Goal: Task Accomplishment & Management: Complete application form

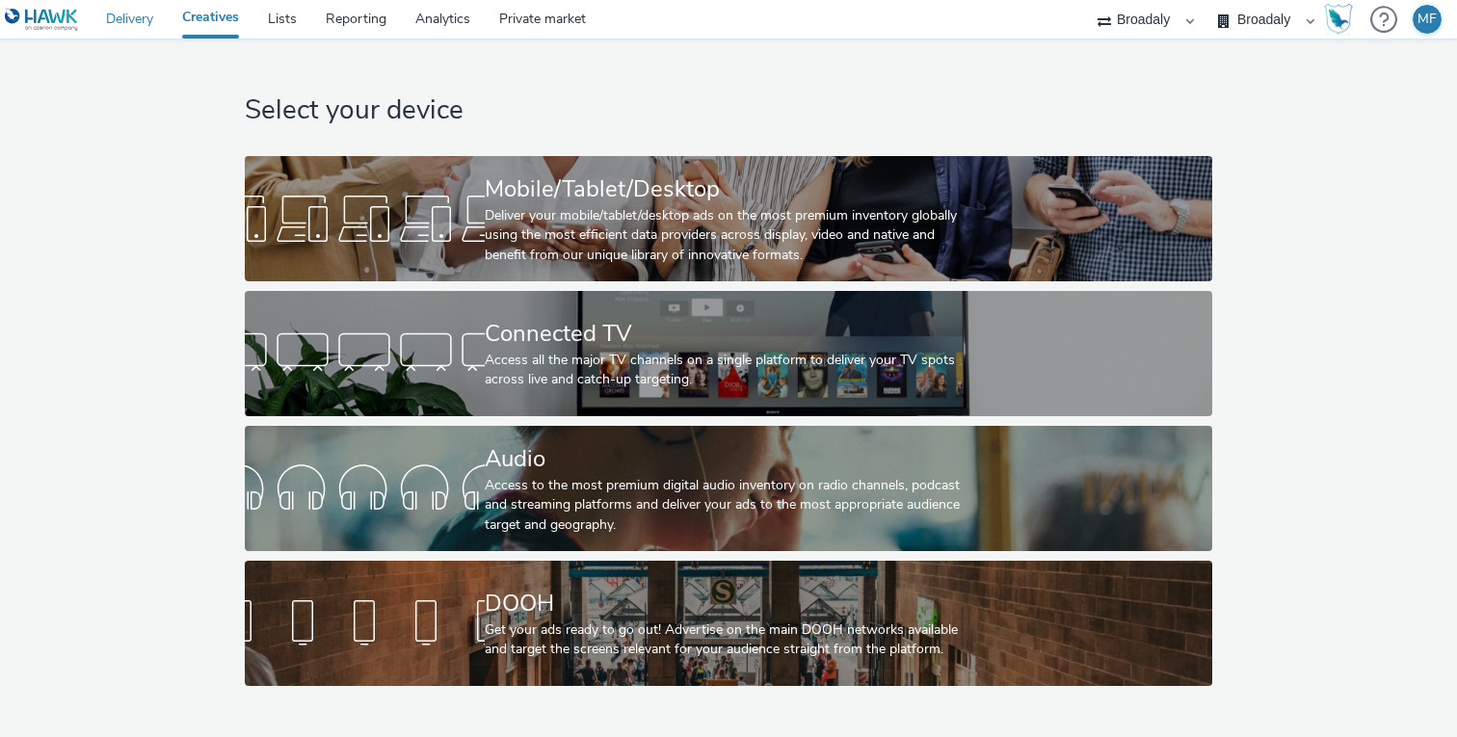
click at [130, 28] on link "Delivery" at bounding box center [130, 19] width 76 height 39
click at [243, 24] on link "Creatives" at bounding box center [211, 19] width 86 height 39
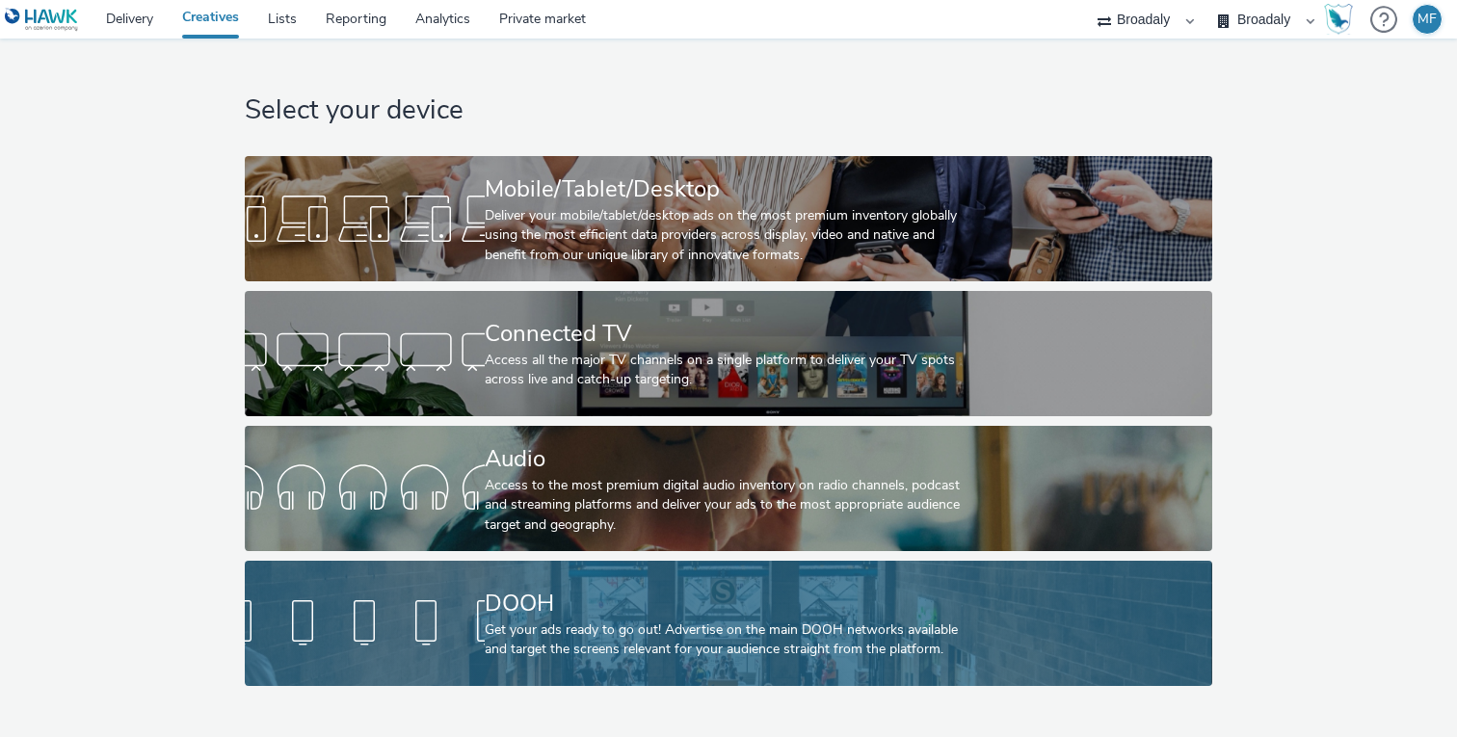
click at [545, 618] on div "DOOH" at bounding box center [725, 604] width 480 height 34
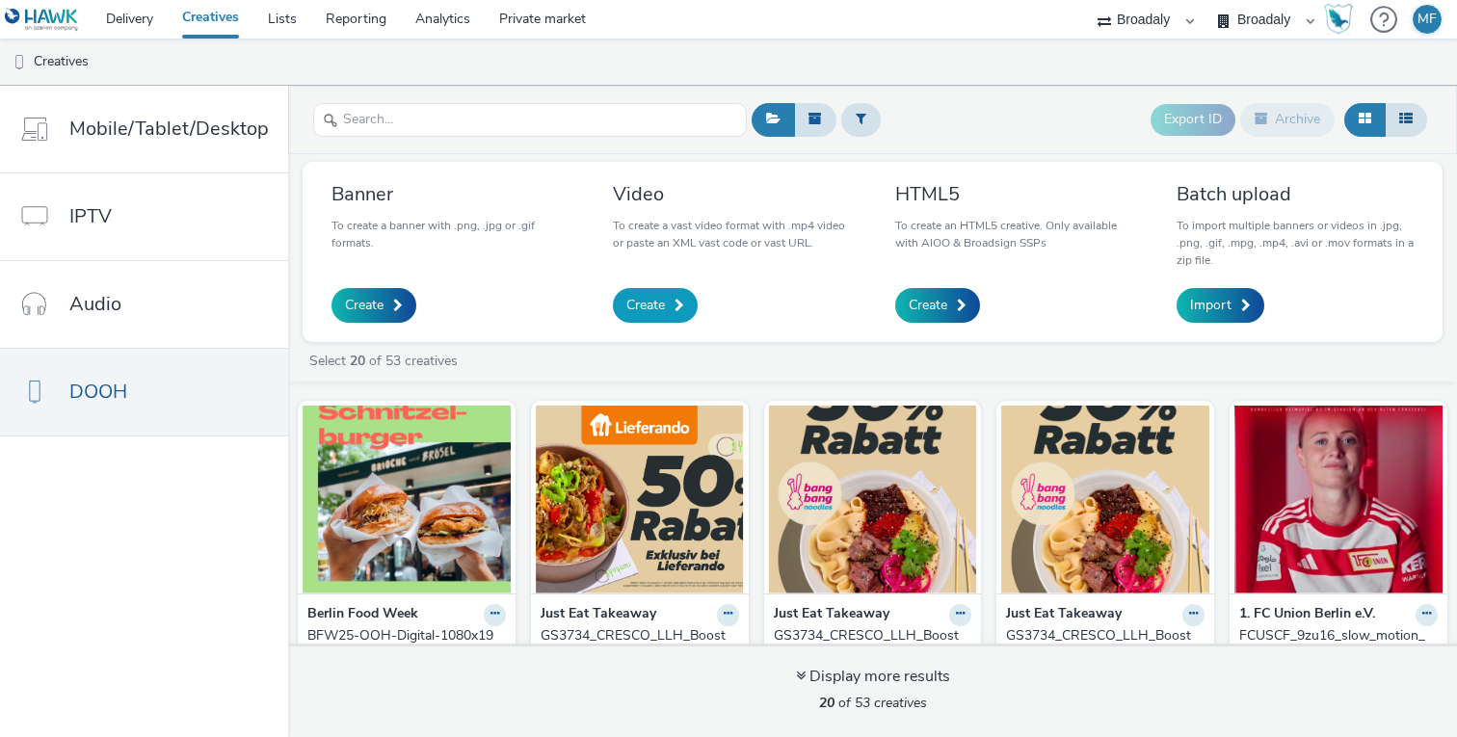
click at [616, 307] on link "Create" at bounding box center [655, 305] width 85 height 35
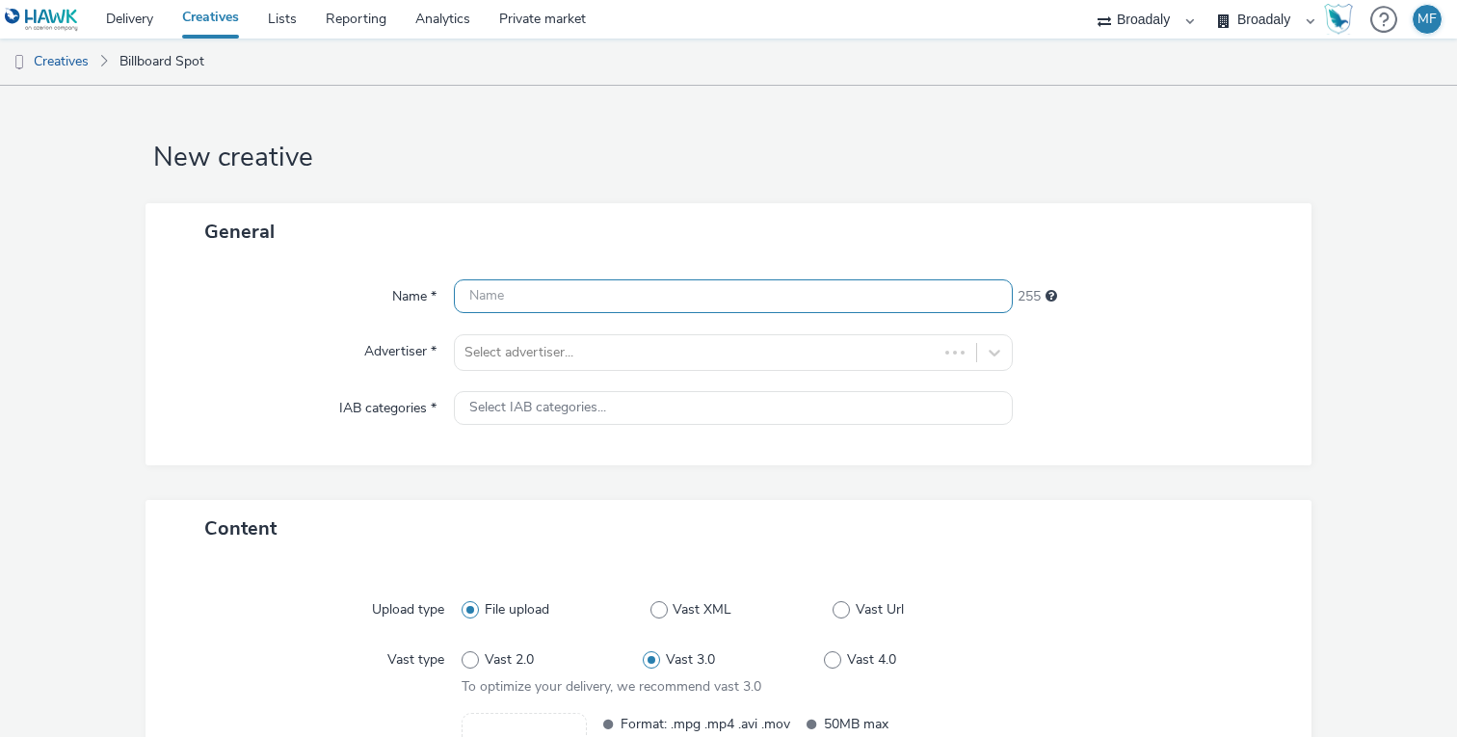
click at [599, 304] on input "text" at bounding box center [733, 297] width 559 height 34
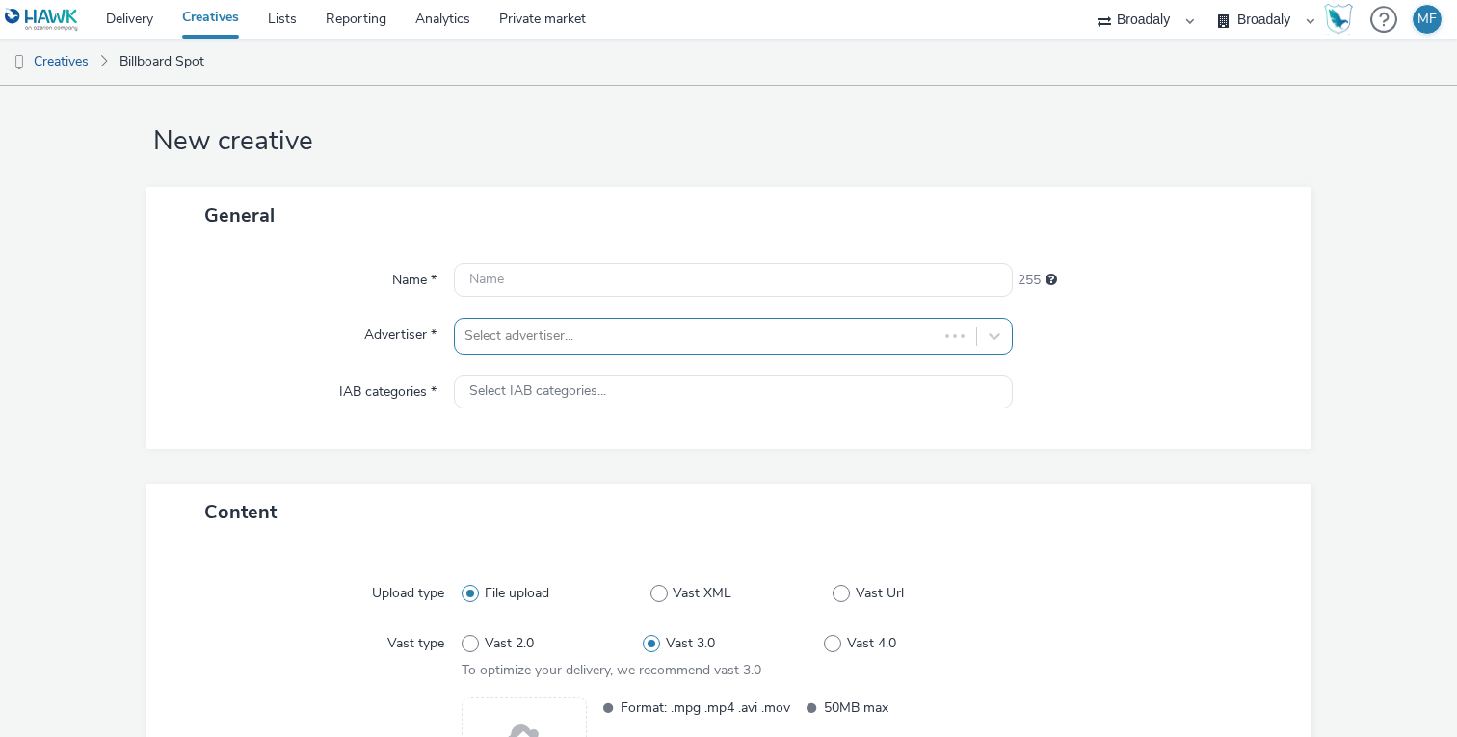
click at [566, 348] on div at bounding box center [697, 336] width 464 height 23
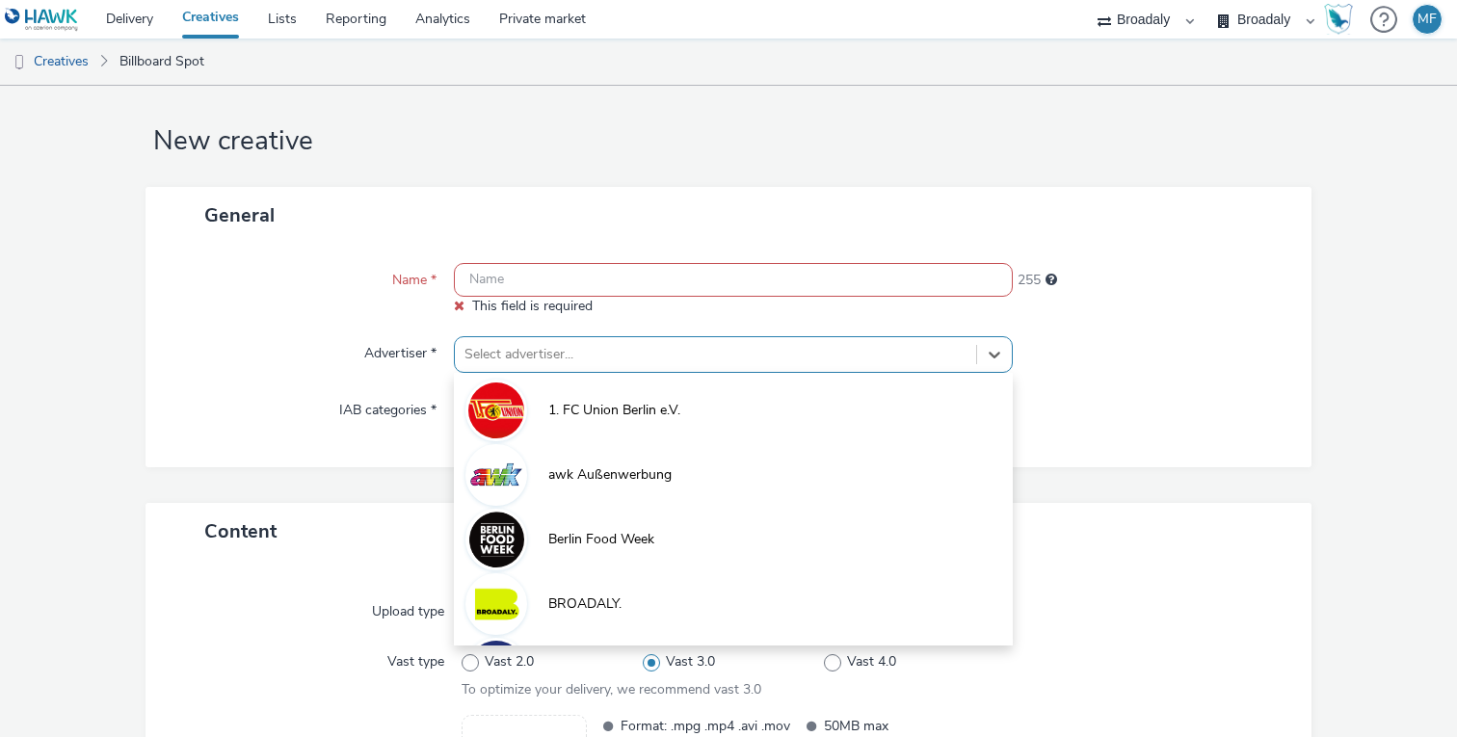
scroll to position [16, 0]
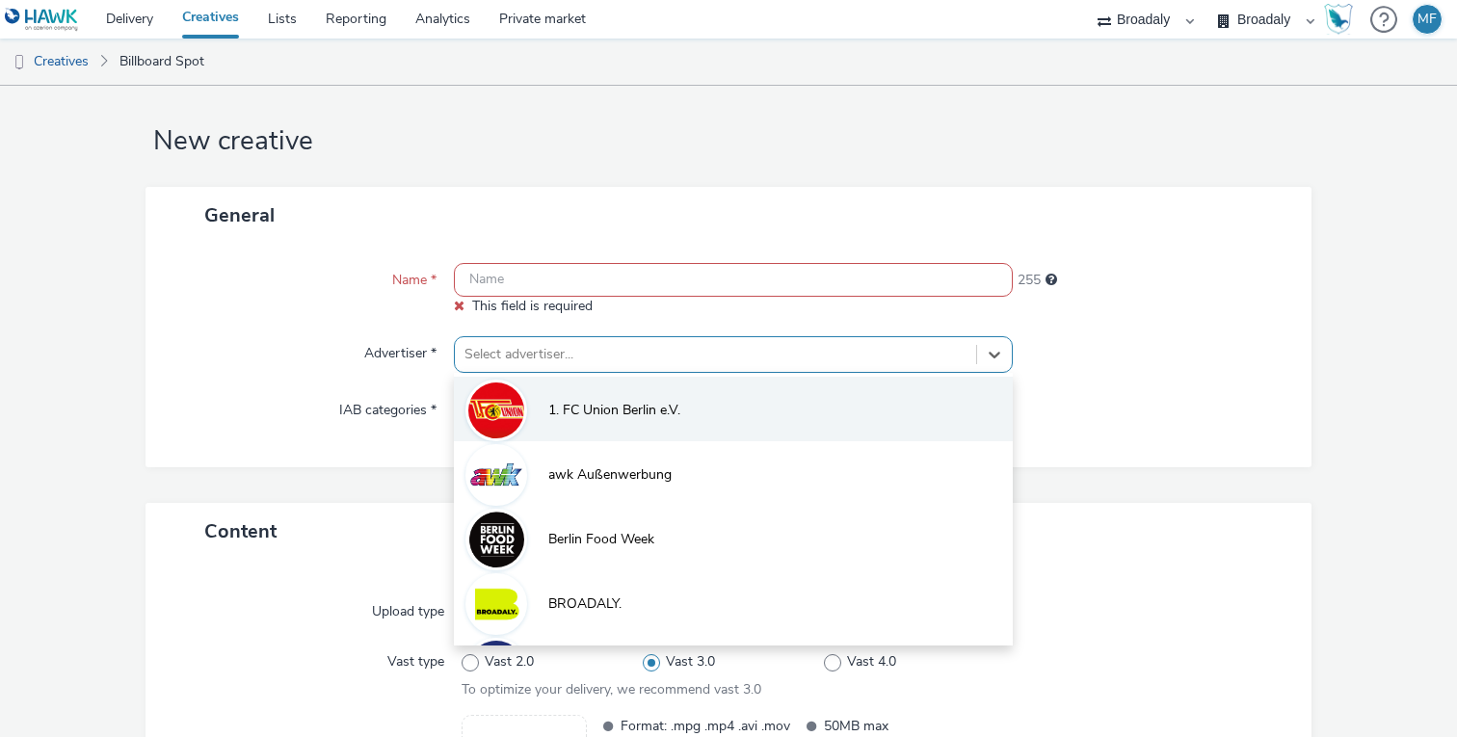
click at [541, 397] on li "1. FC Union Berlin e.V." at bounding box center [733, 409] width 559 height 65
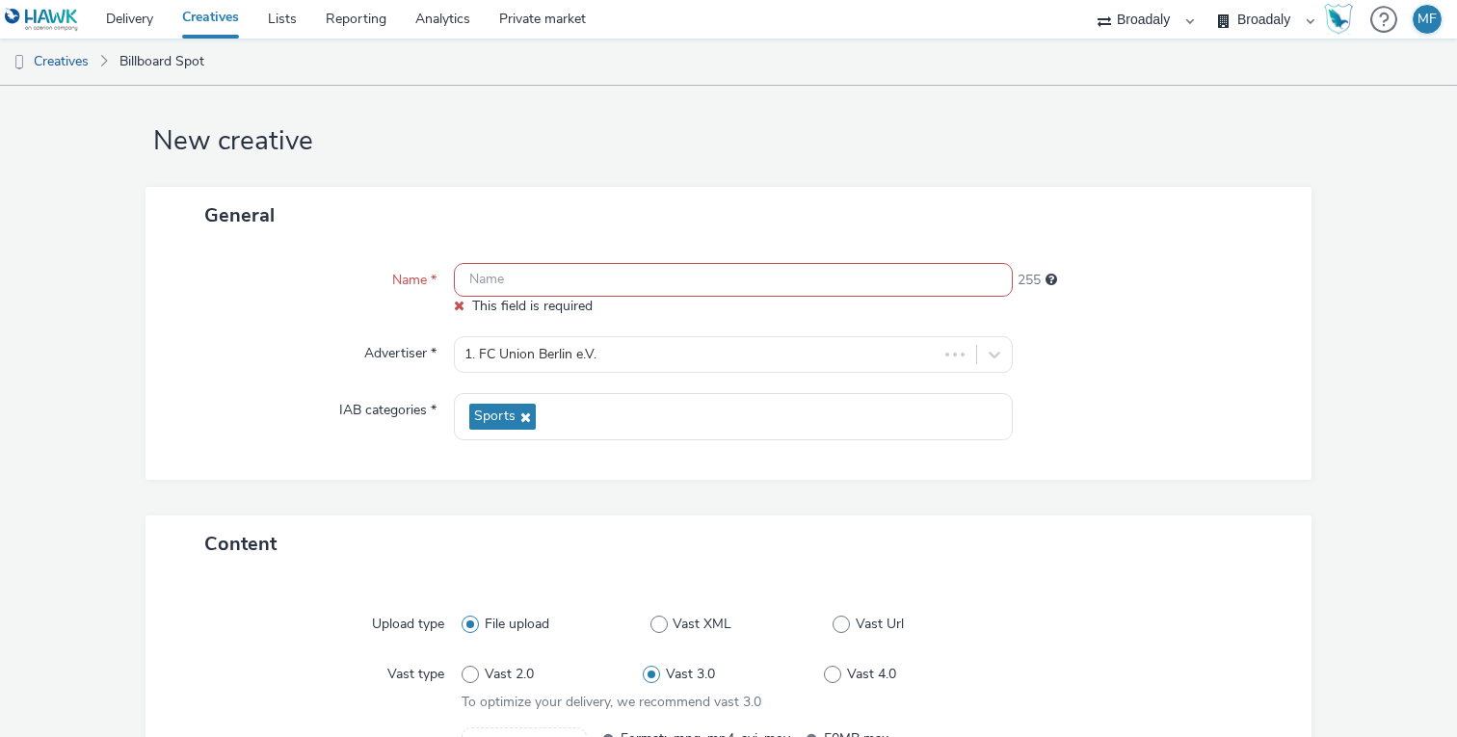
click at [551, 273] on input "text" at bounding box center [733, 280] width 559 height 34
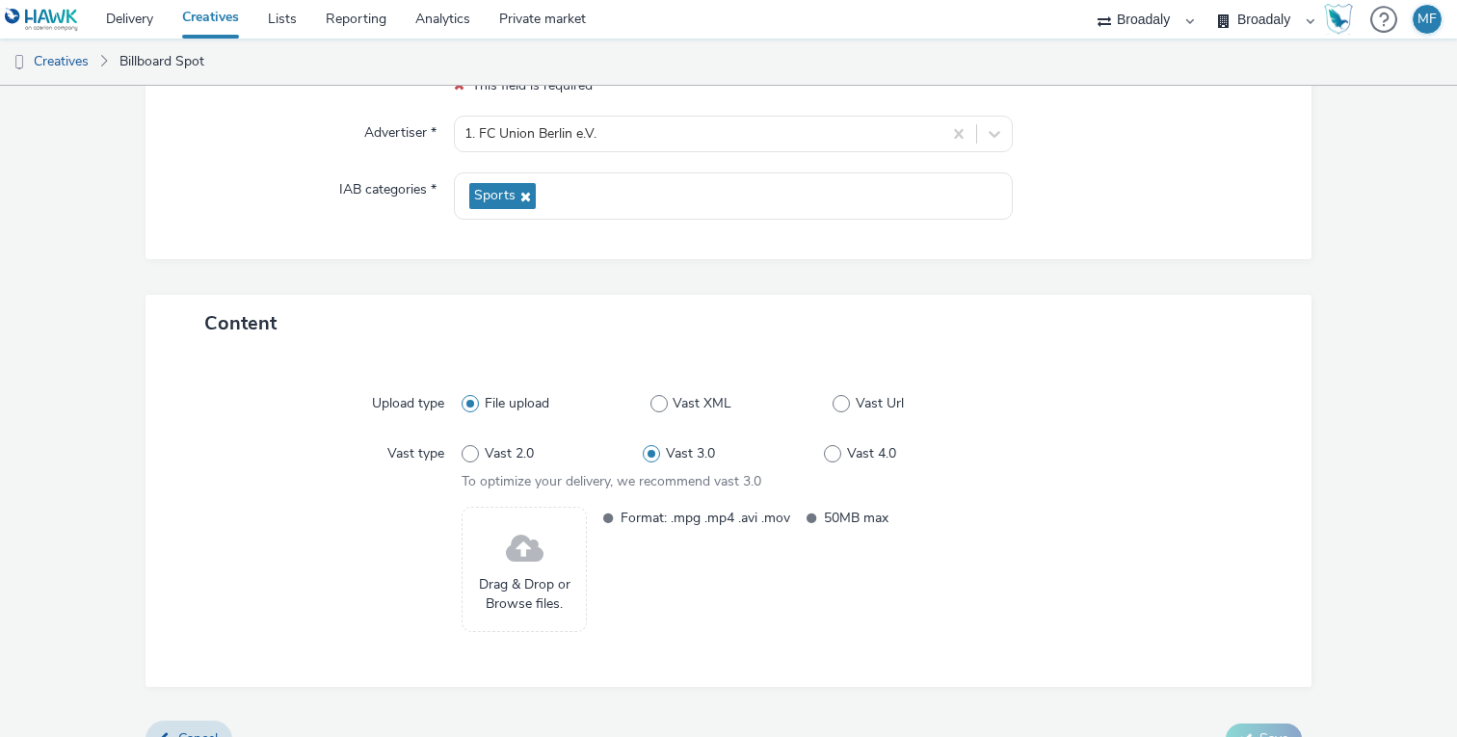
scroll to position [272, 0]
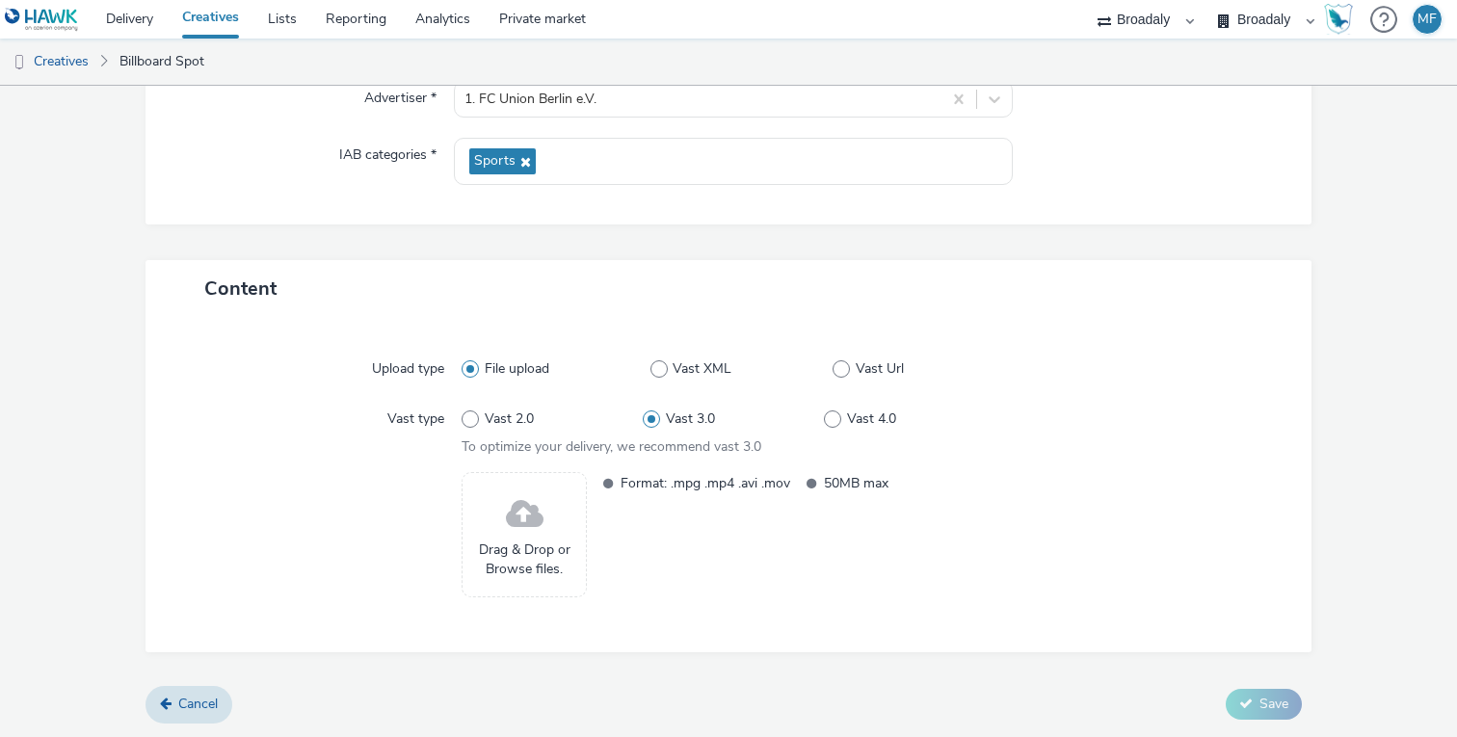
click at [544, 538] on div "Drag & Drop or Browse files." at bounding box center [524, 534] width 125 height 125
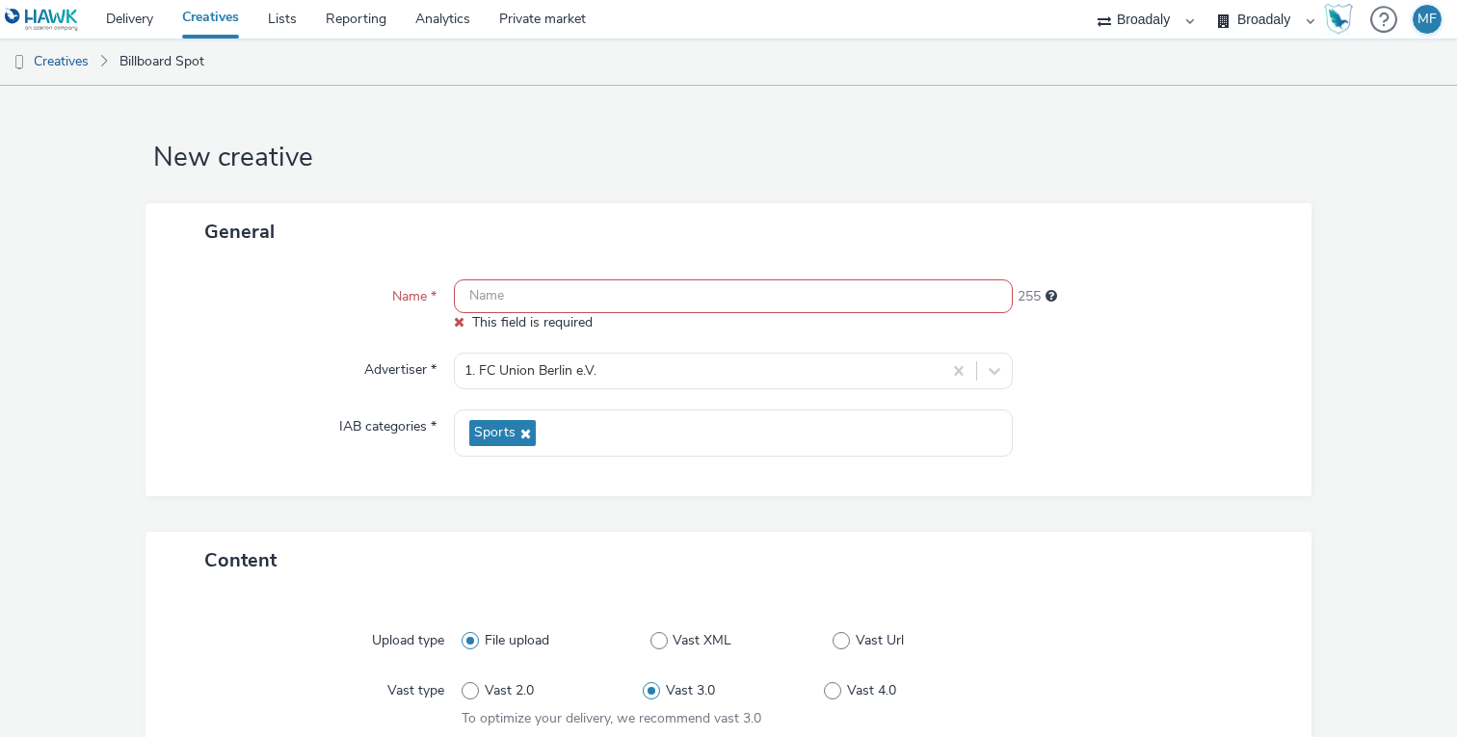
scroll to position [283, 0]
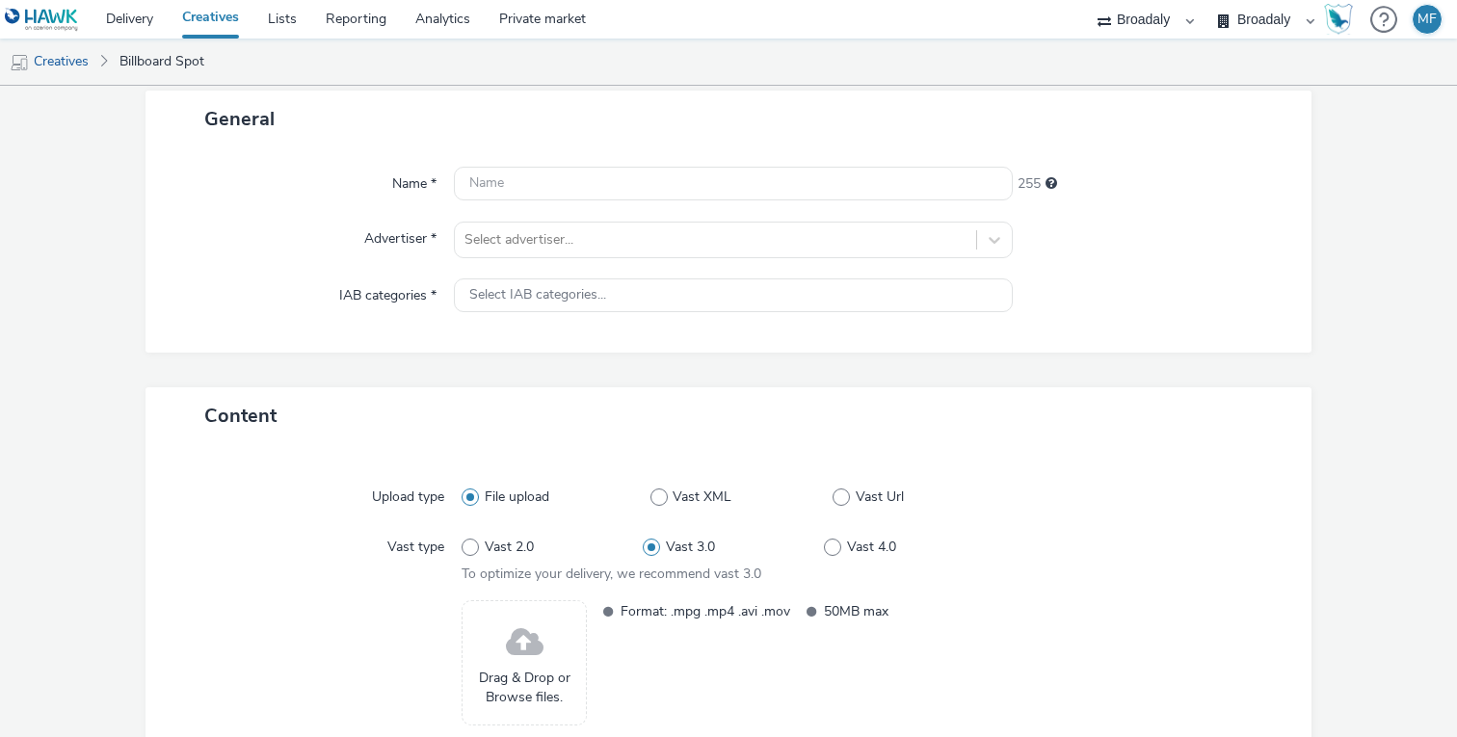
scroll to position [241, 0]
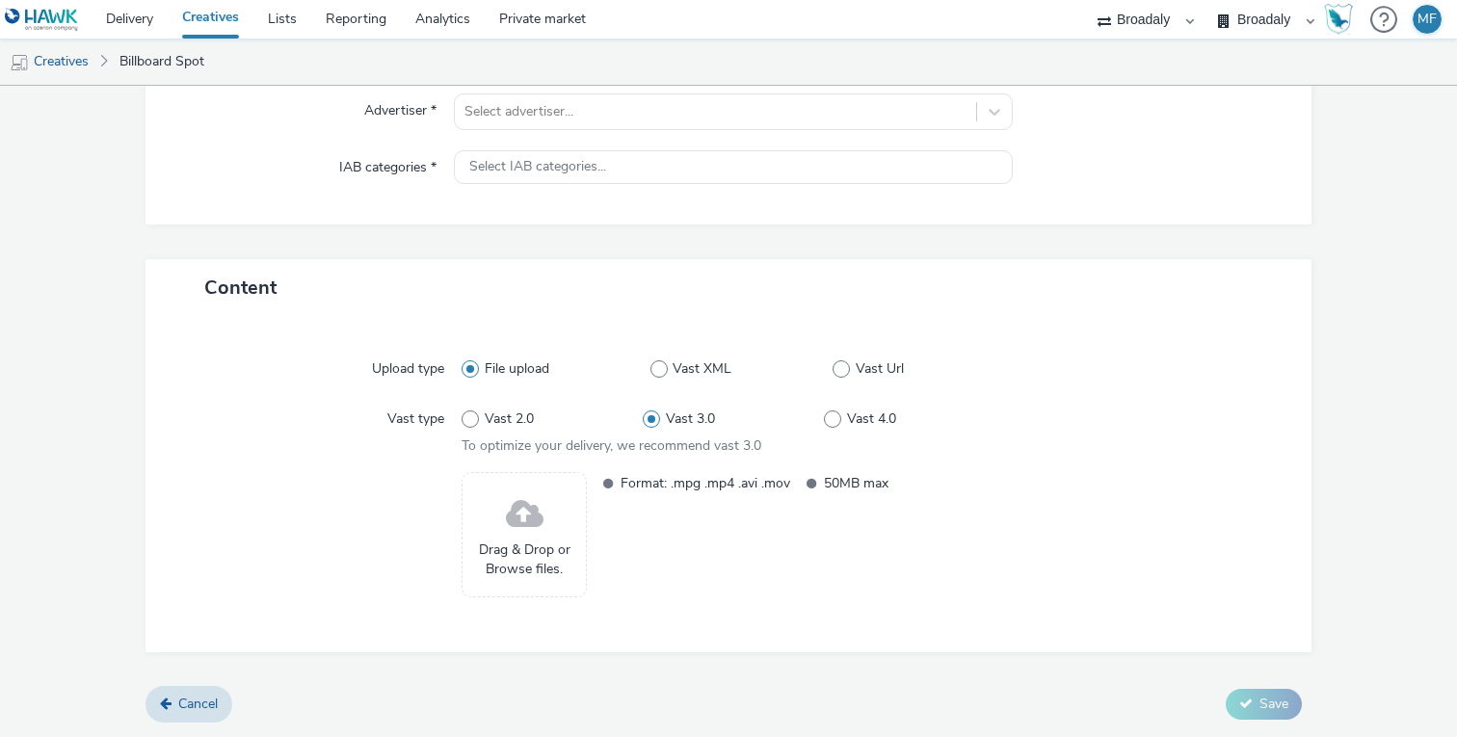
click at [583, 477] on div "Drag & Drop or Browse files." at bounding box center [524, 534] width 125 height 125
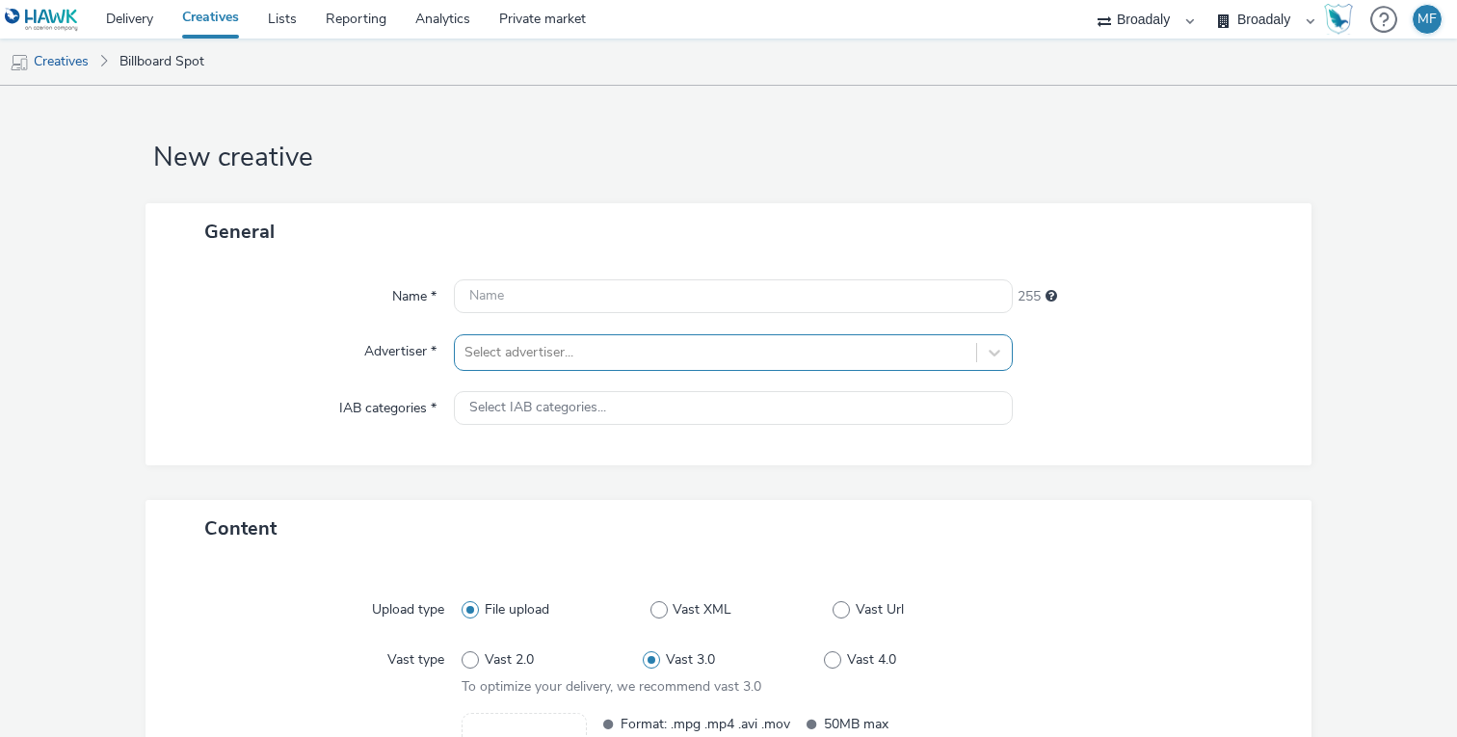
scroll to position [241, 0]
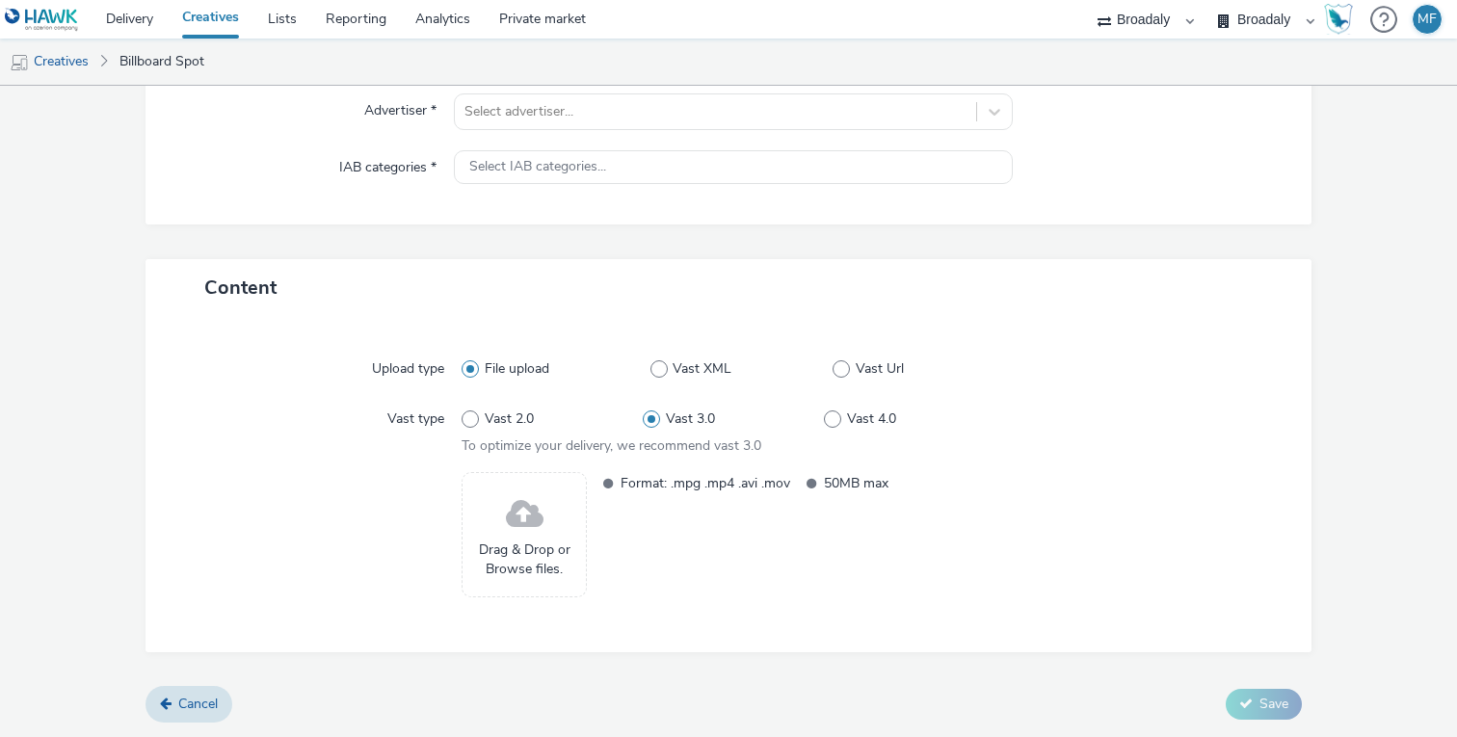
click at [533, 515] on span at bounding box center [525, 515] width 38 height 51
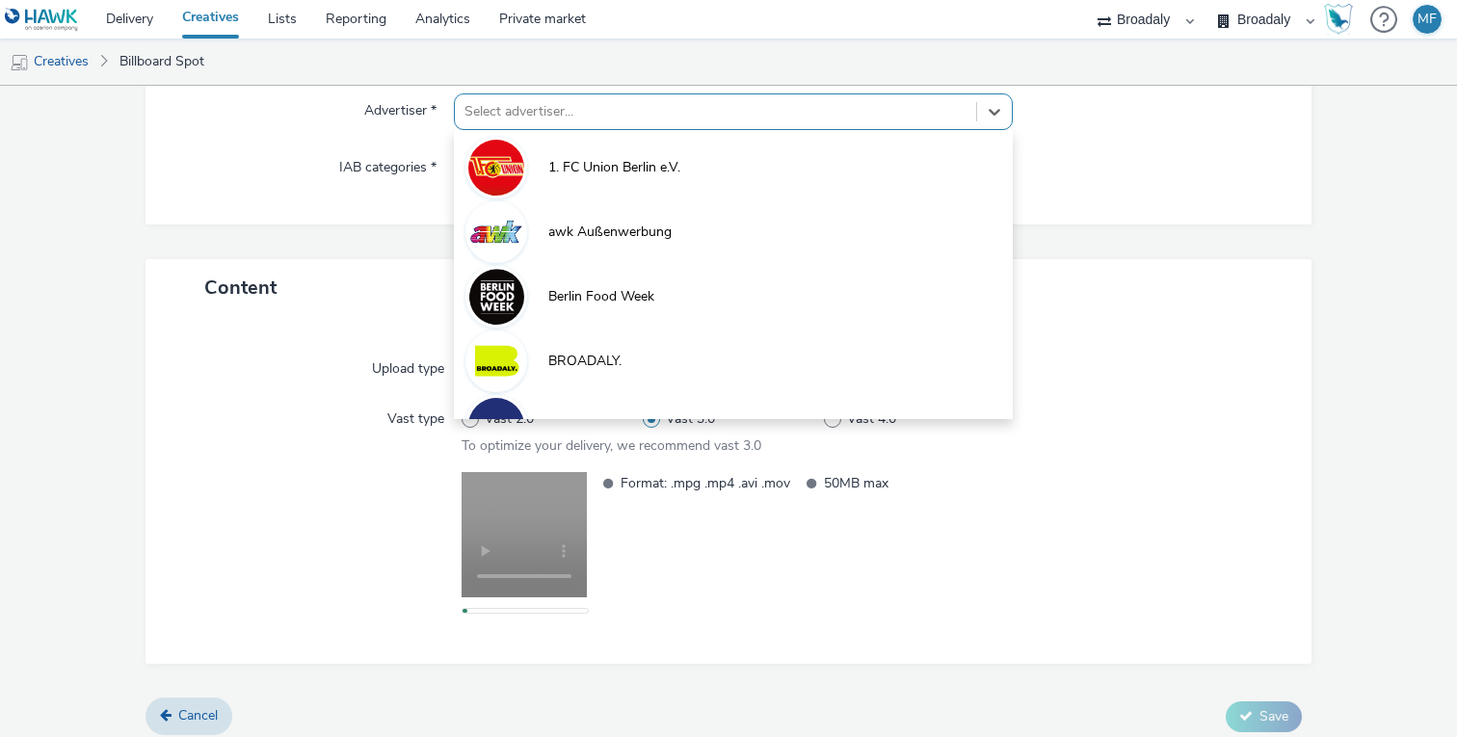
click at [734, 115] on div at bounding box center [716, 111] width 502 height 23
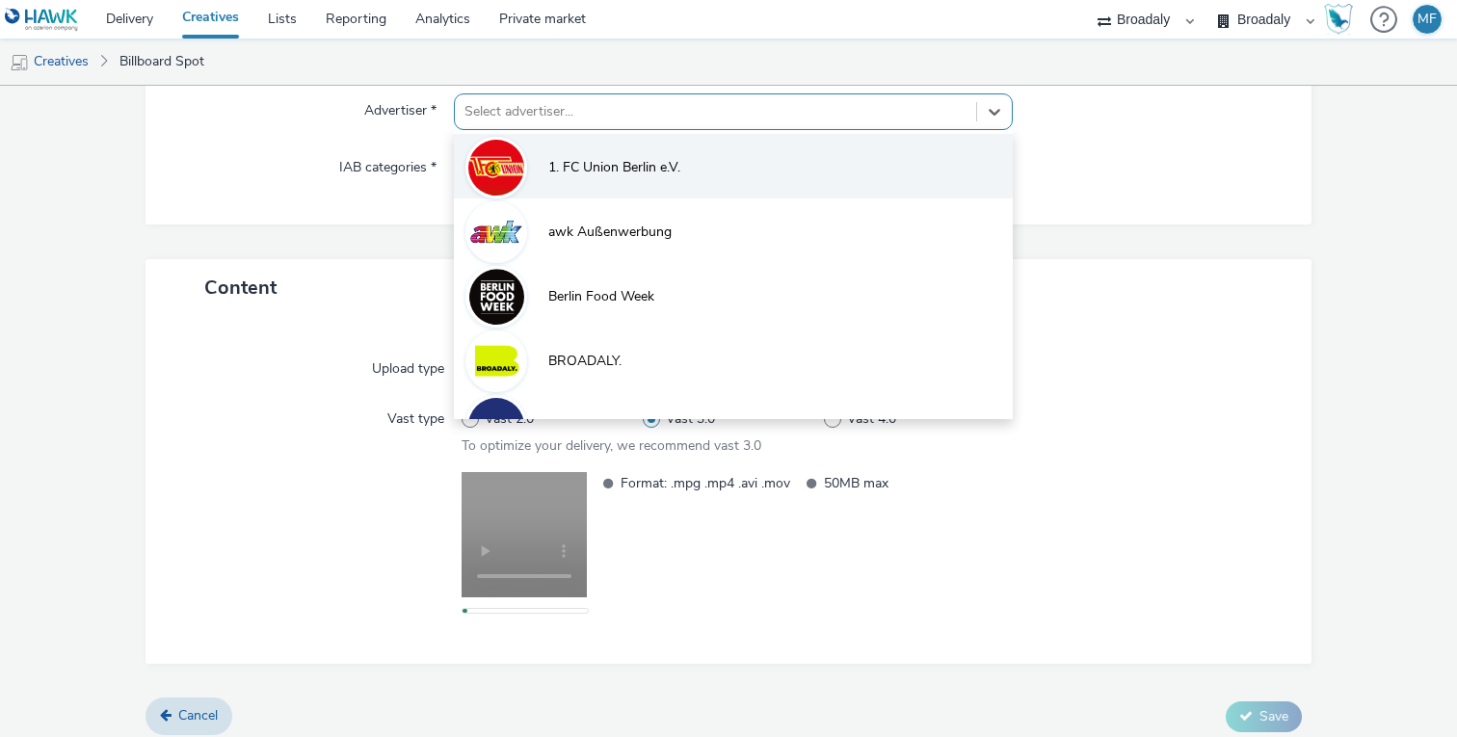
click at [610, 171] on span "1. FC Union Berlin e.V." at bounding box center [614, 167] width 132 height 19
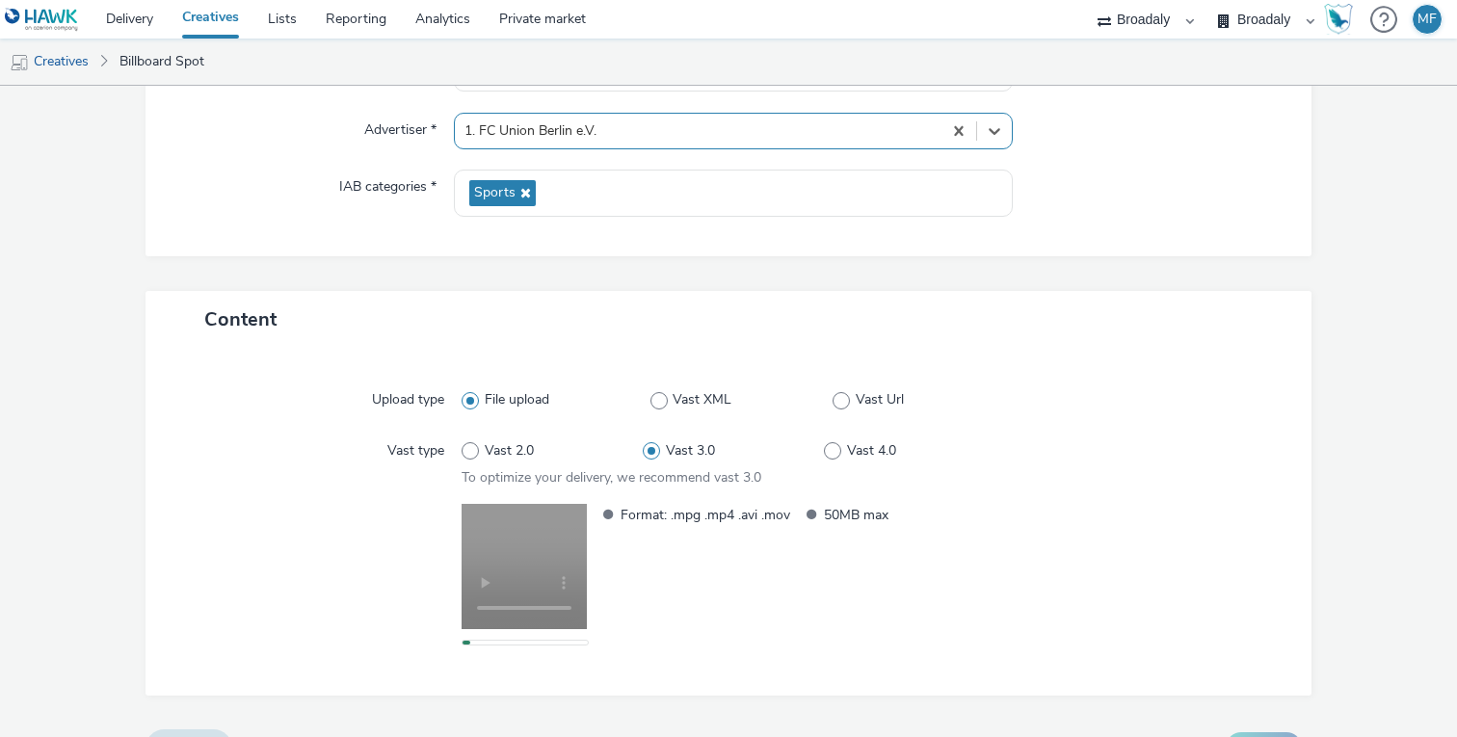
scroll to position [221, 0]
click at [749, 565] on div "Format: .mpg .mp4 .avi .mov 50MB max" at bounding box center [798, 570] width 413 height 131
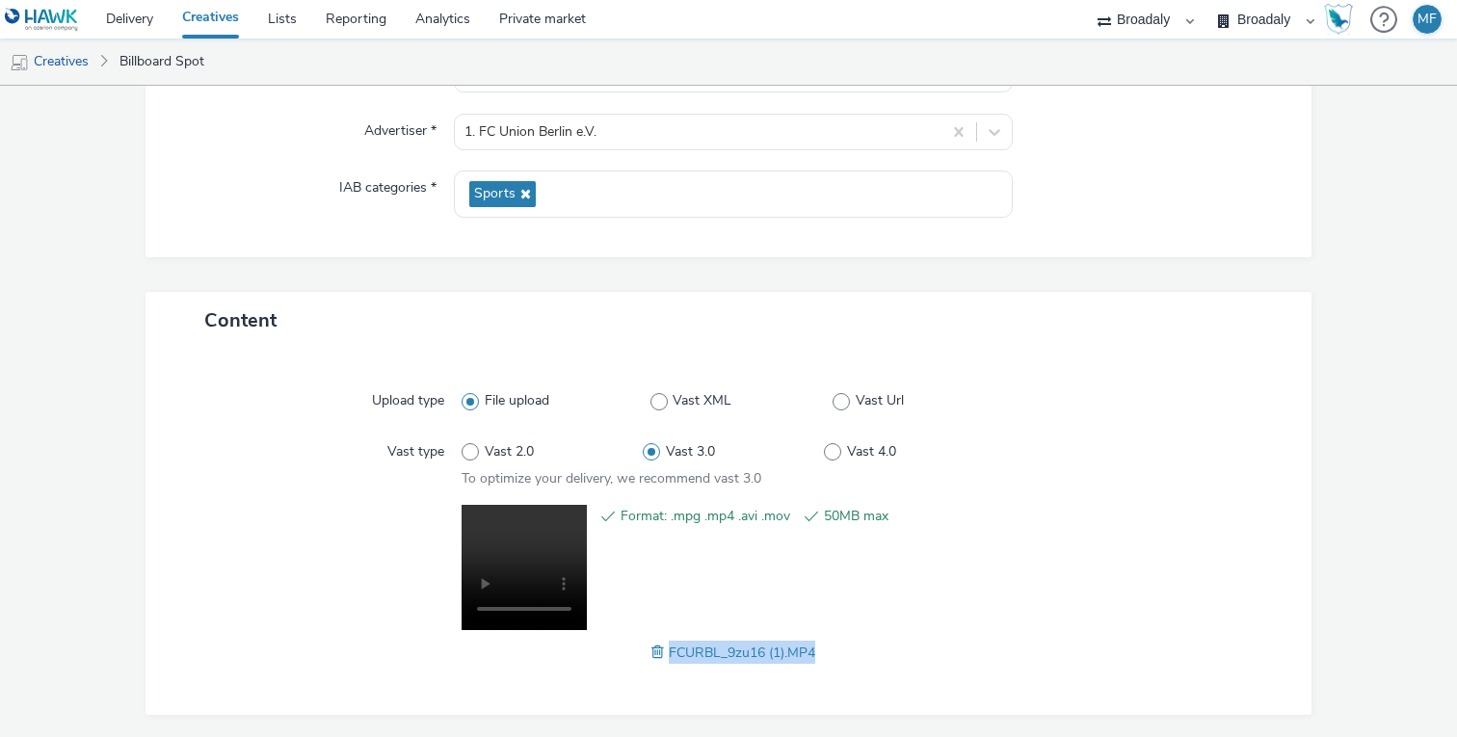
drag, startPoint x: 847, startPoint y: 650, endPoint x: 666, endPoint y: 654, distance: 181.2
click at [666, 654] on div "FCURBL_9zu16 (1).MP4" at bounding box center [734, 652] width 544 height 23
copy span "FCURBL_9zu16 (1).MP4"
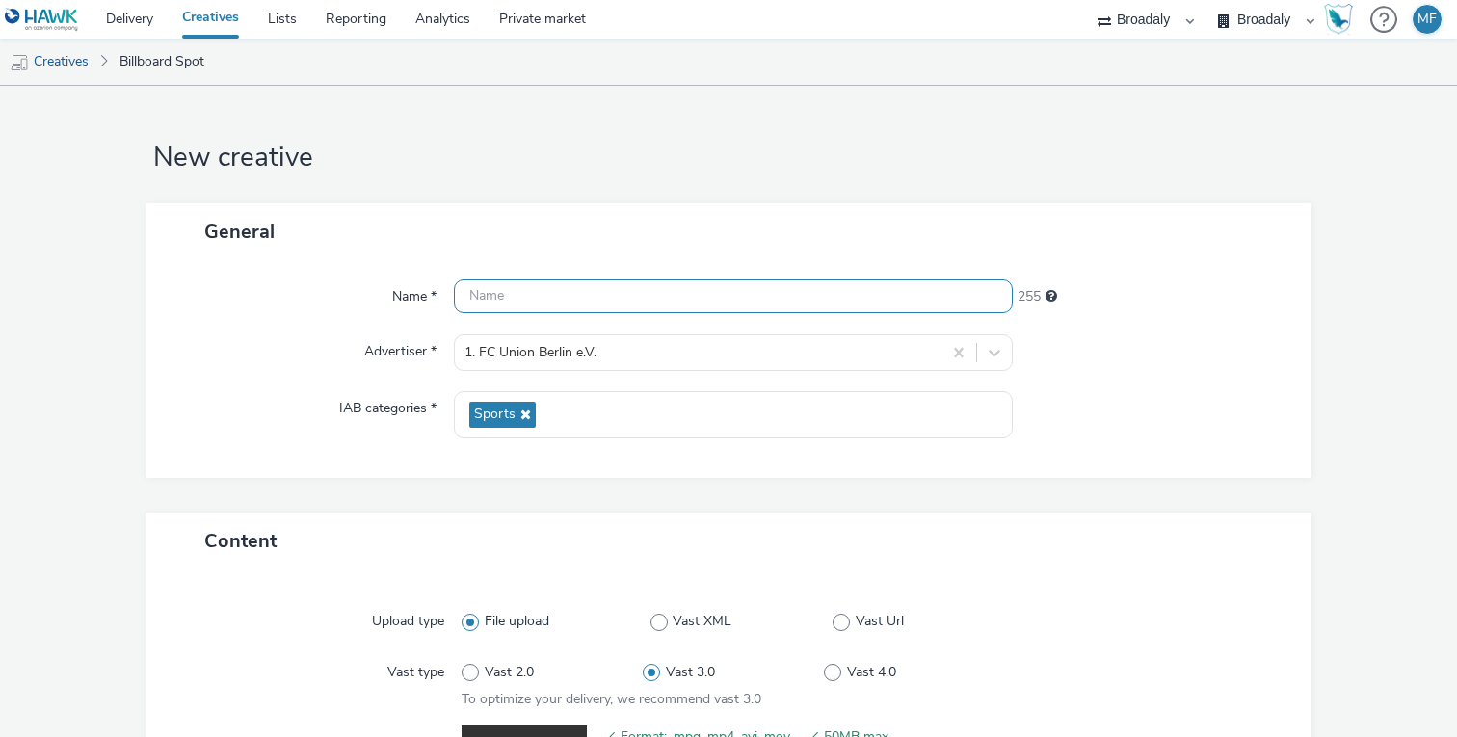
click at [524, 308] on input "text" at bounding box center [733, 297] width 559 height 34
paste input "FCURBL_9zu16 (1).MP4"
type input "FCURBL_9zu16_Union_Bubble"
click at [1152, 307] on div "230" at bounding box center [1153, 297] width 280 height 35
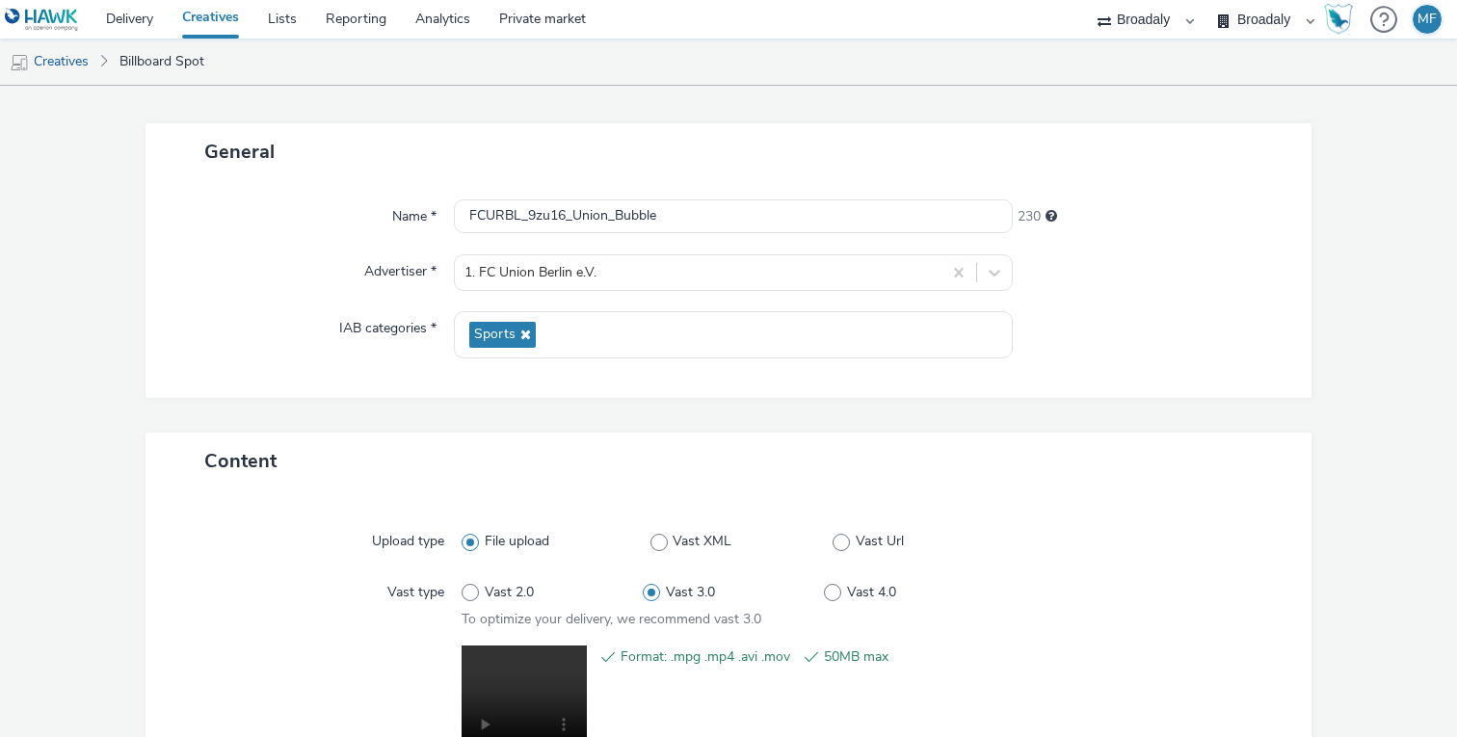
scroll to position [282, 0]
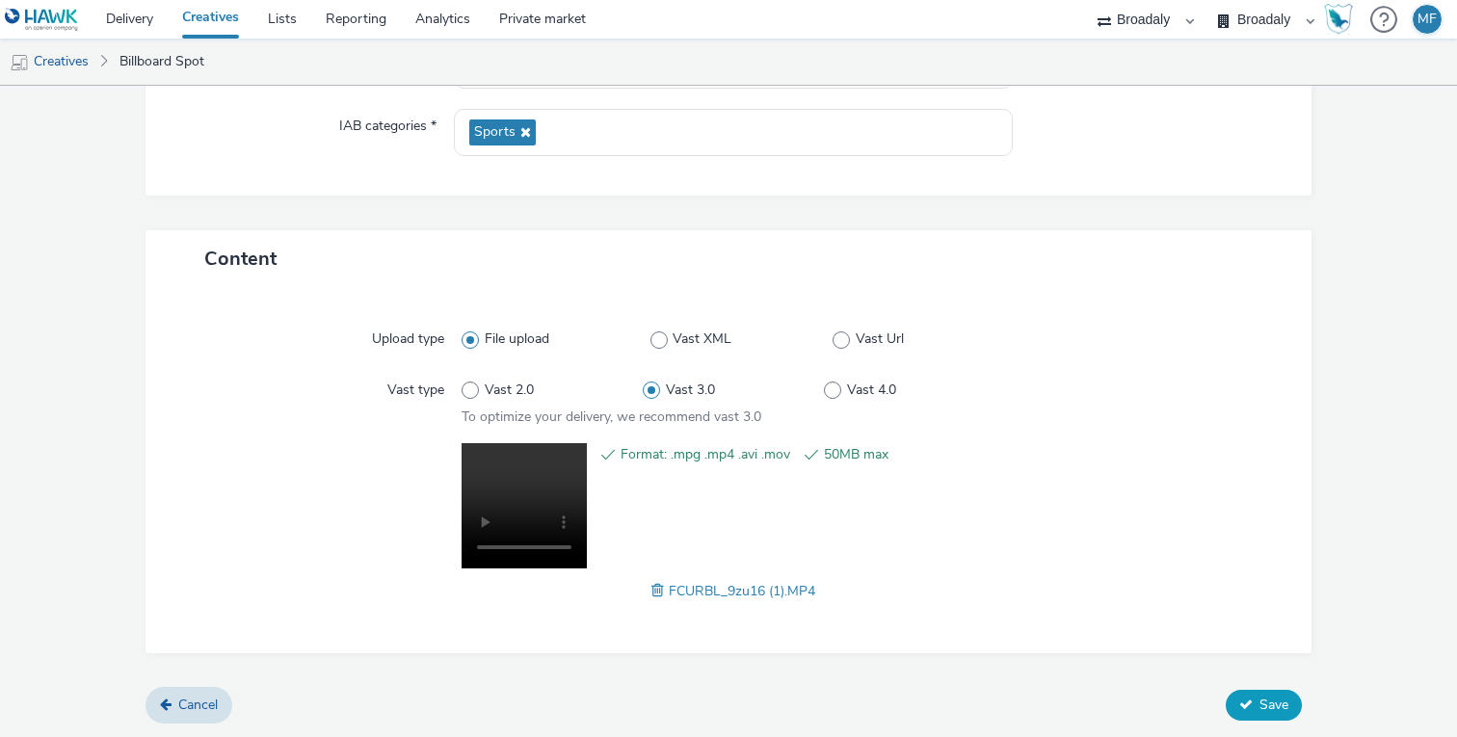
click at [1255, 702] on button "Save" at bounding box center [1264, 705] width 76 height 31
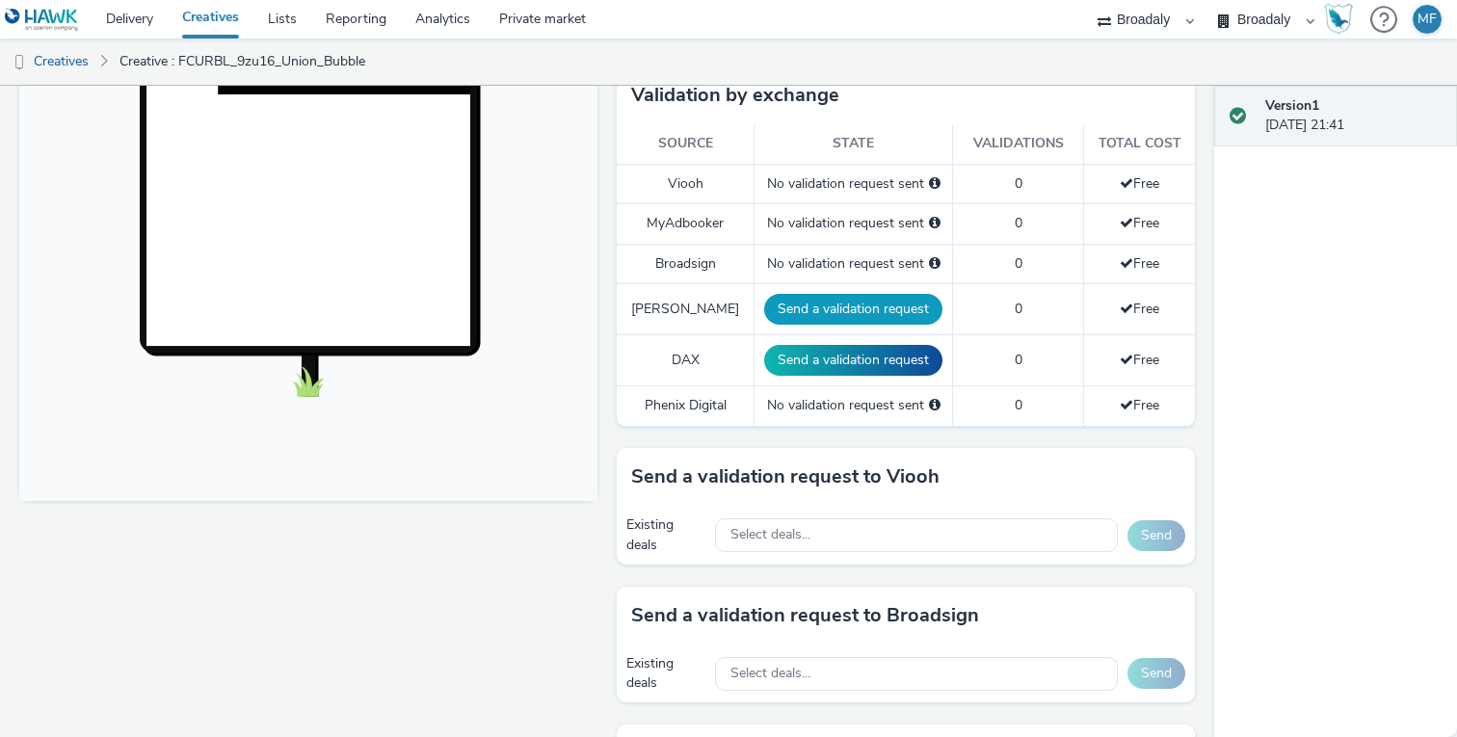
scroll to position [635, 0]
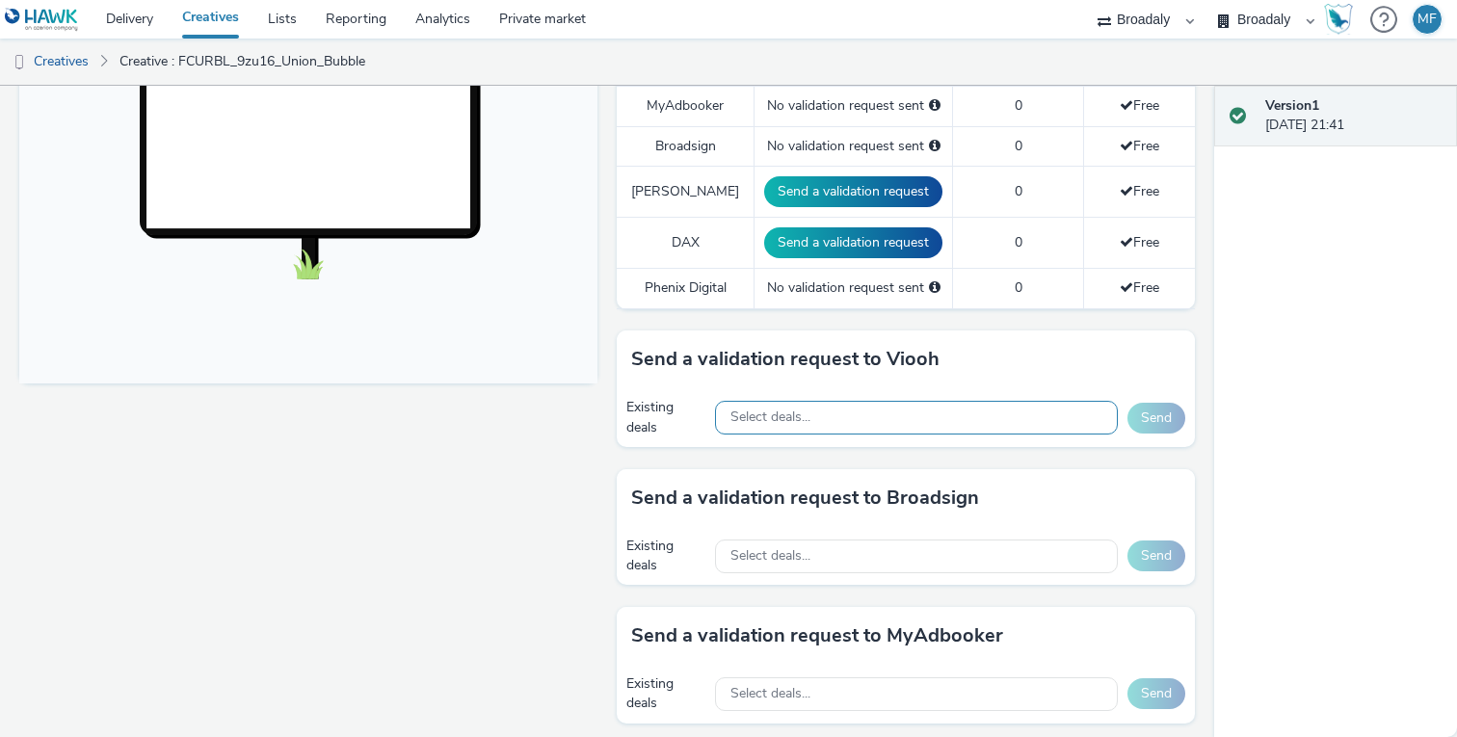
click at [821, 417] on div "Select deals..." at bounding box center [916, 418] width 403 height 34
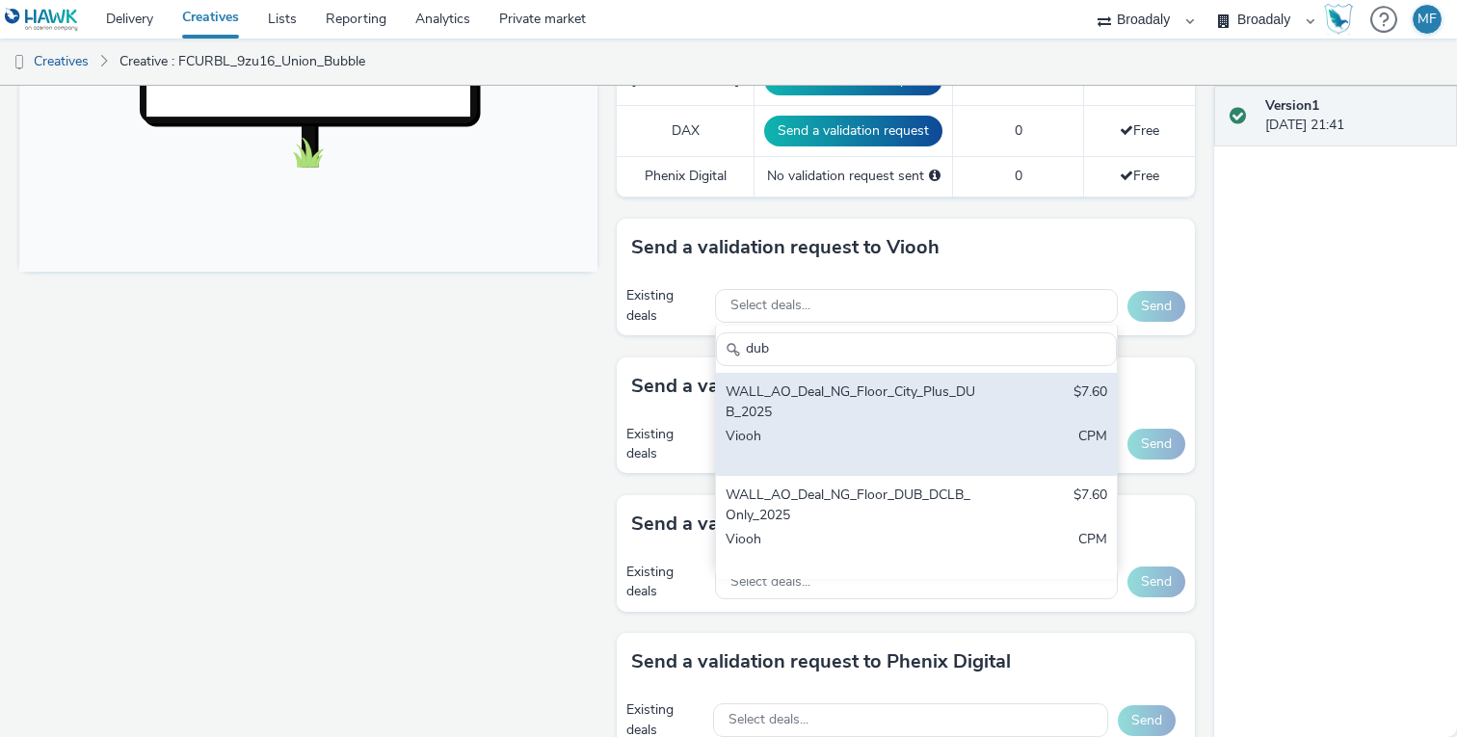
scroll to position [748, 0]
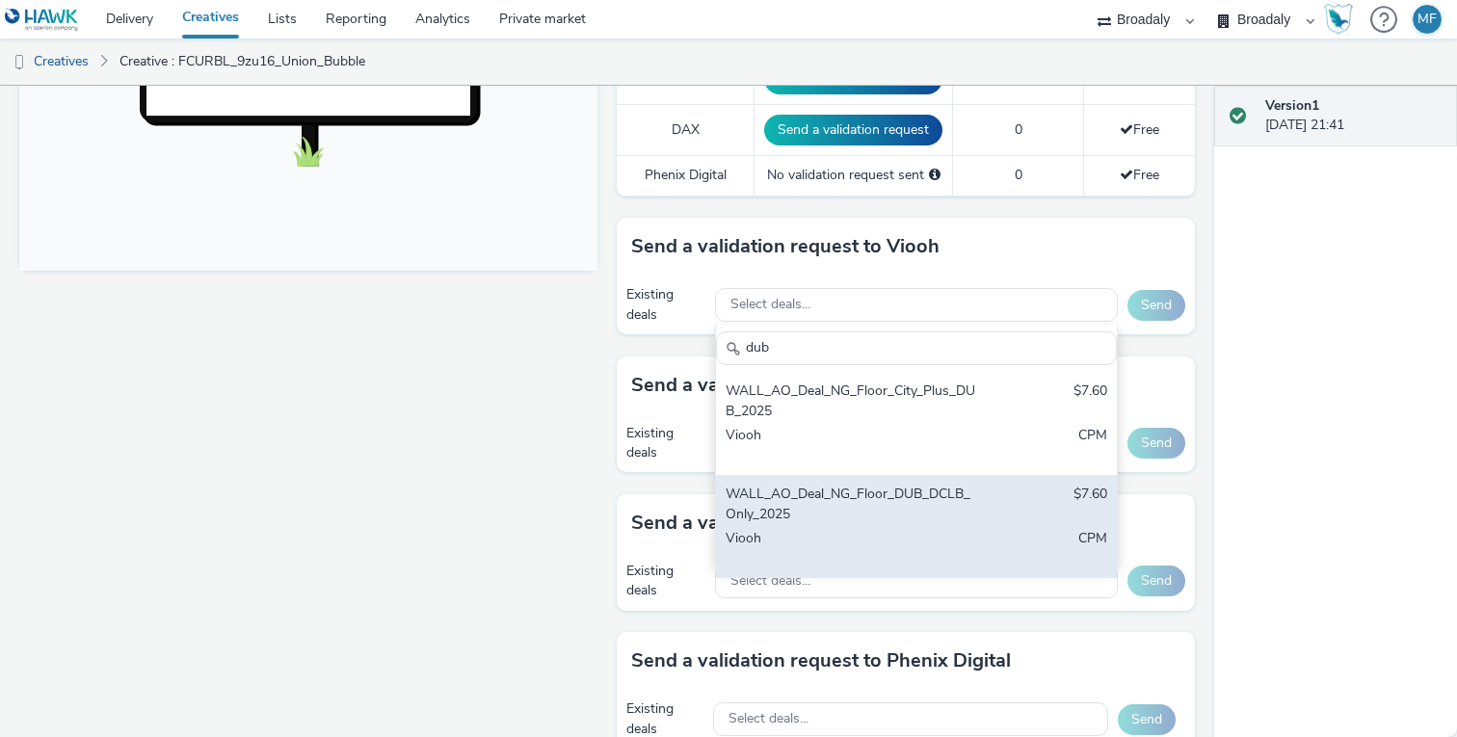
type input "dub"
click at [814, 530] on div "Viooh" at bounding box center [852, 549] width 252 height 40
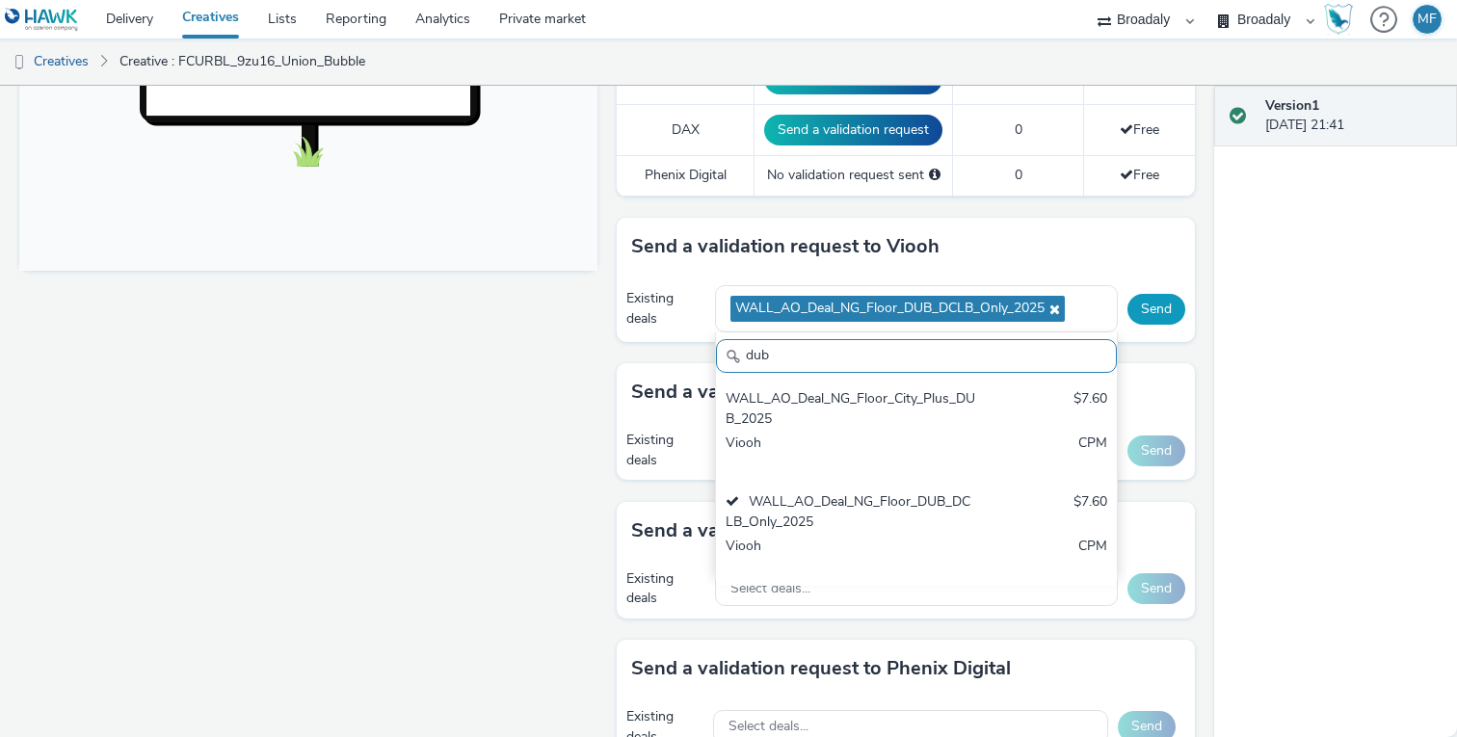
click at [1150, 303] on button "Send" at bounding box center [1157, 309] width 58 height 31
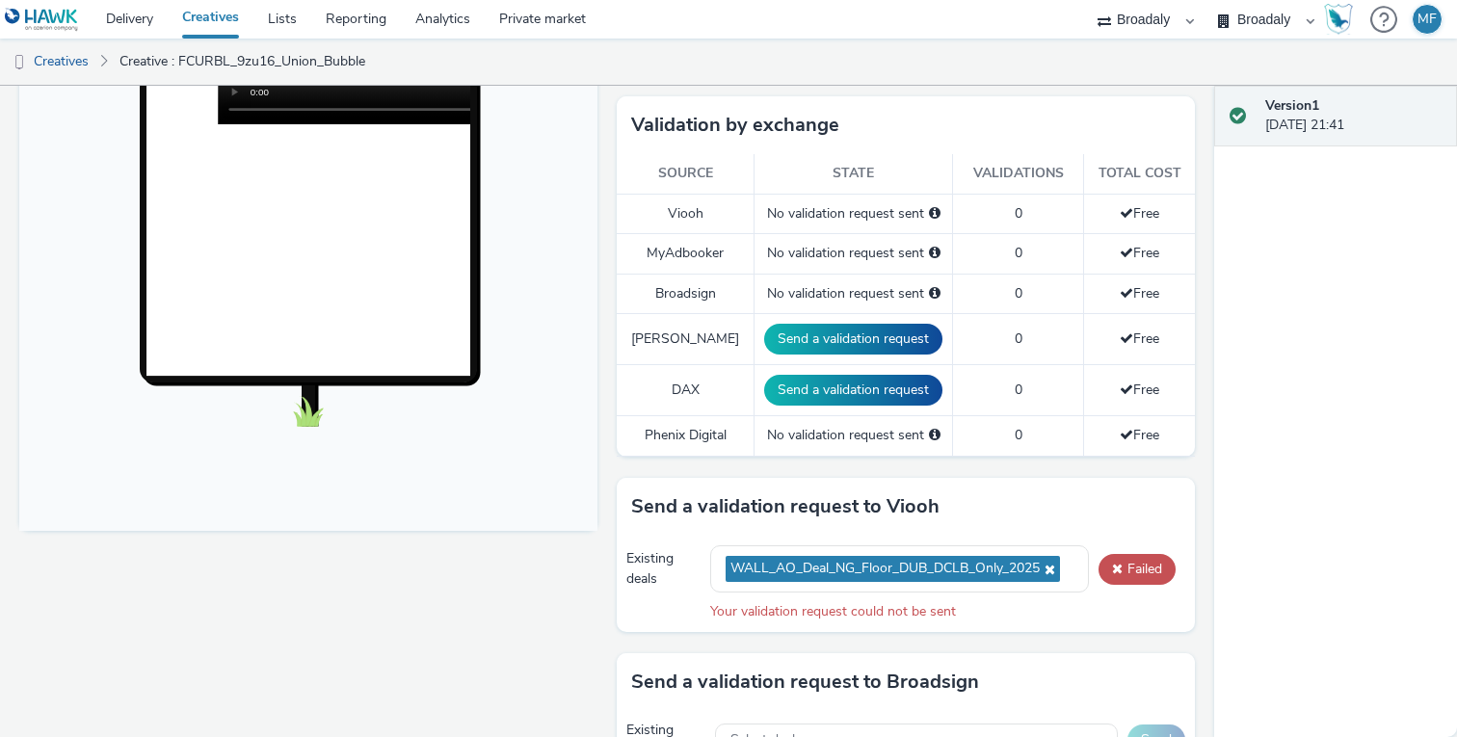
scroll to position [482, 0]
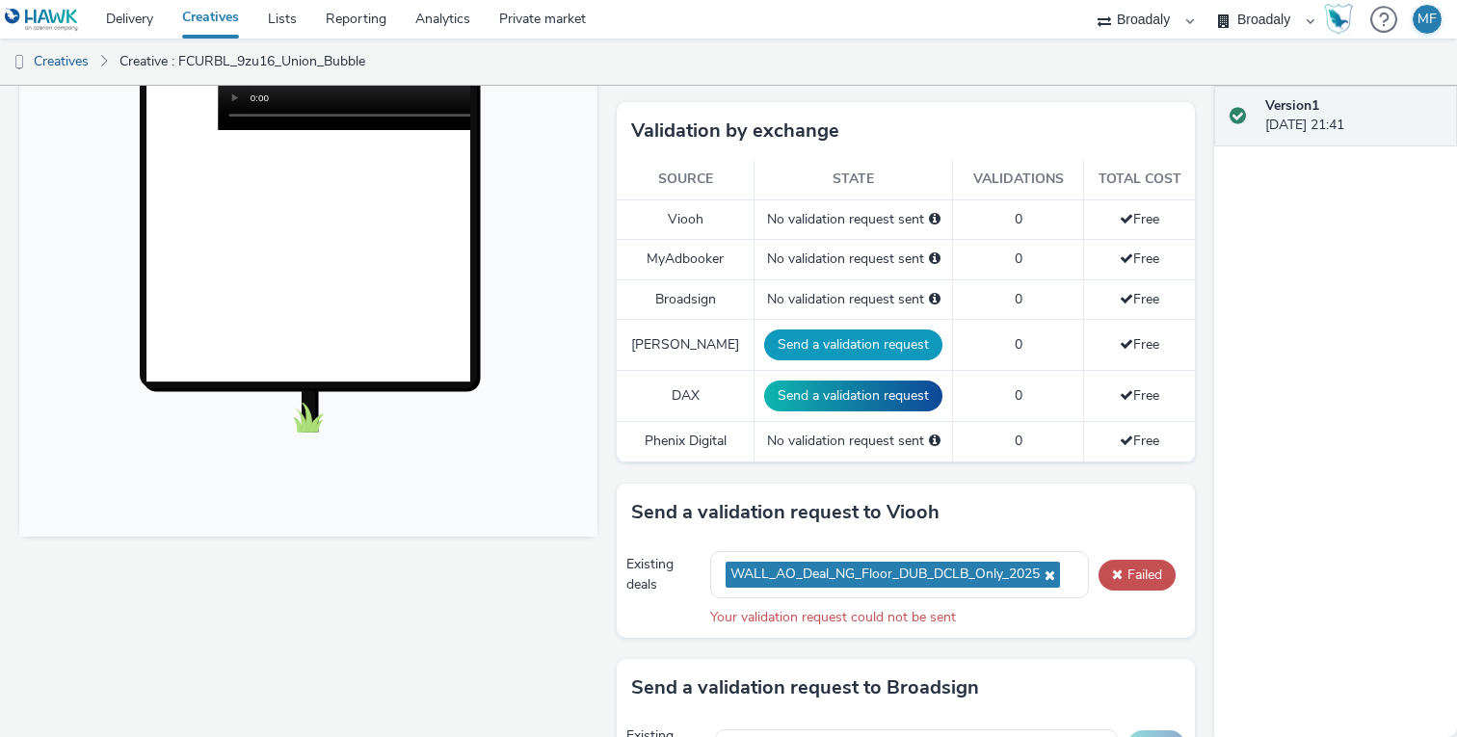
click at [847, 353] on button "Send a validation request" at bounding box center [853, 345] width 178 height 31
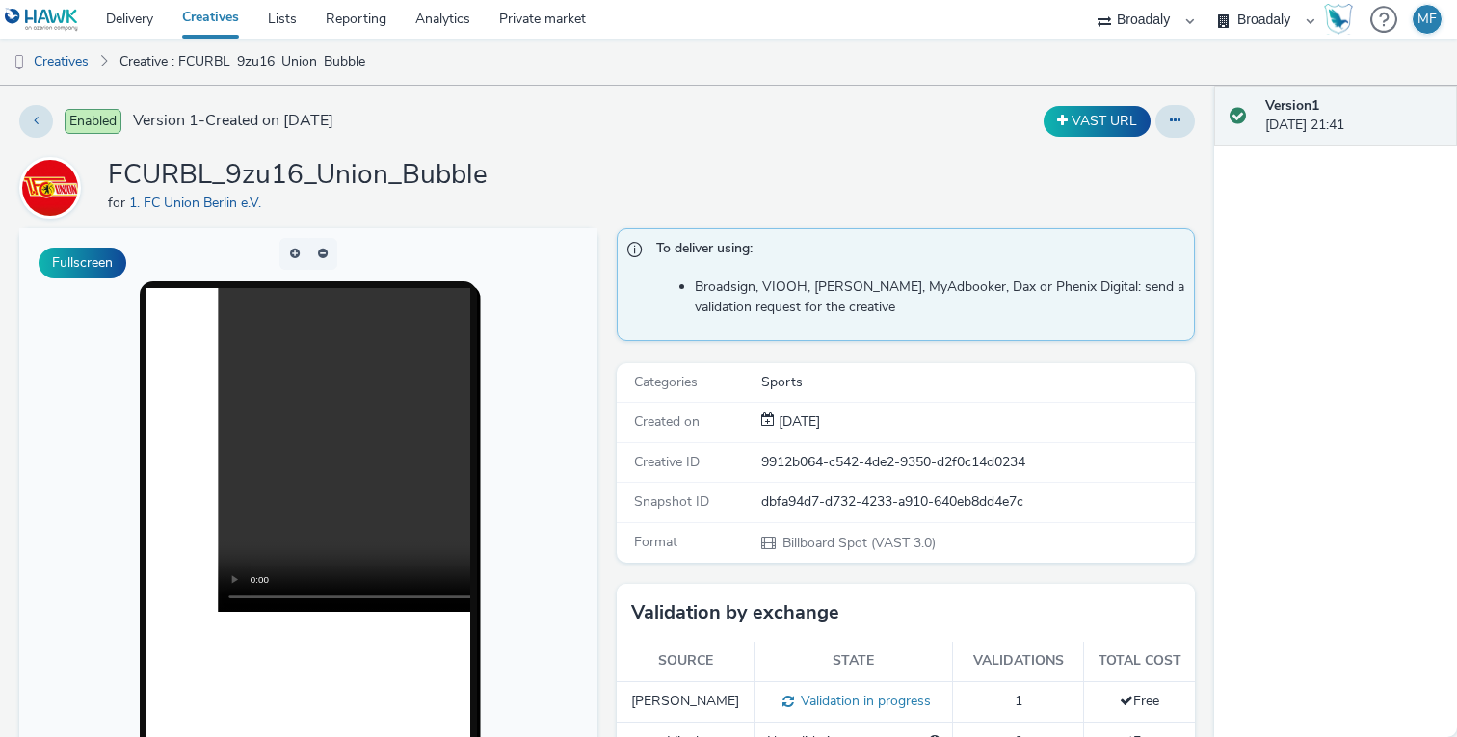
scroll to position [43, 0]
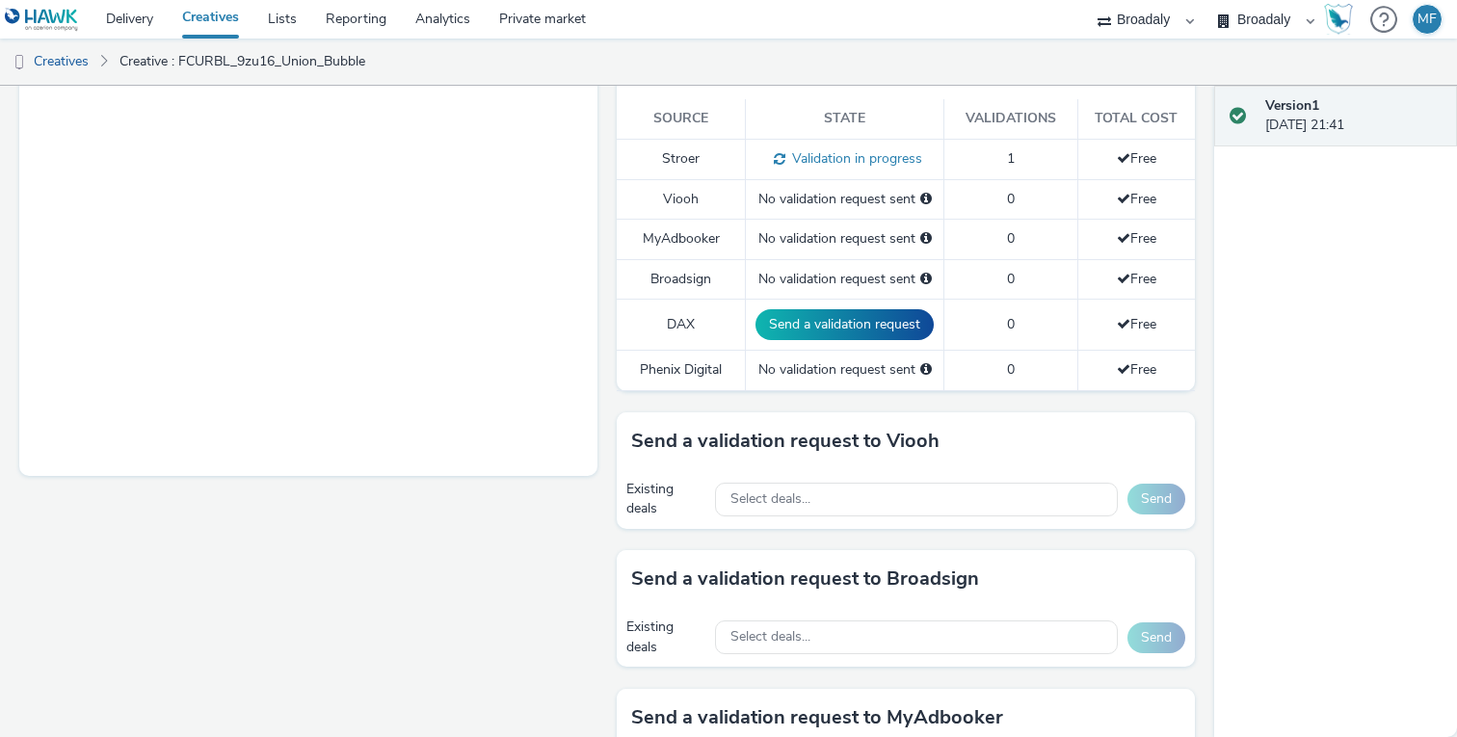
scroll to position [555, 0]
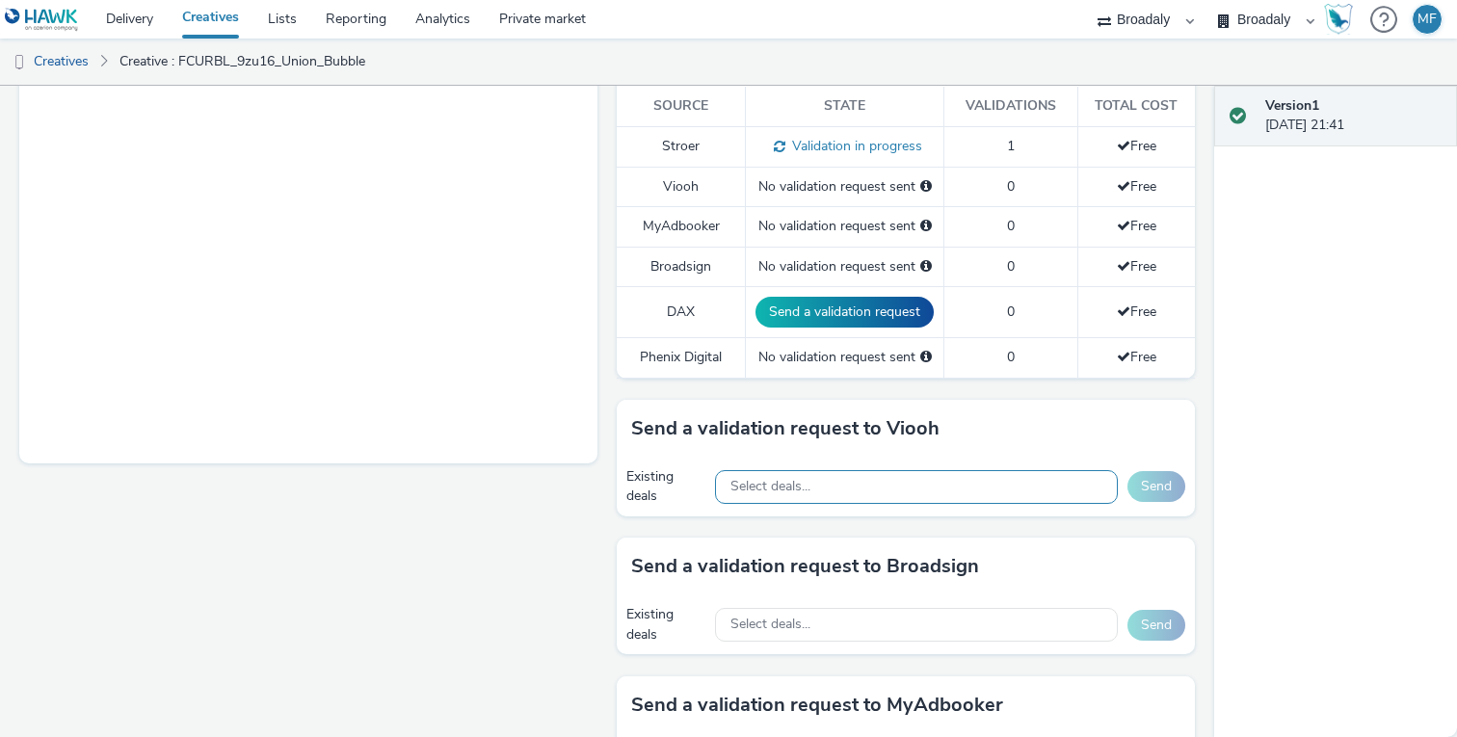
click at [753, 486] on span "Select deals..." at bounding box center [771, 487] width 80 height 16
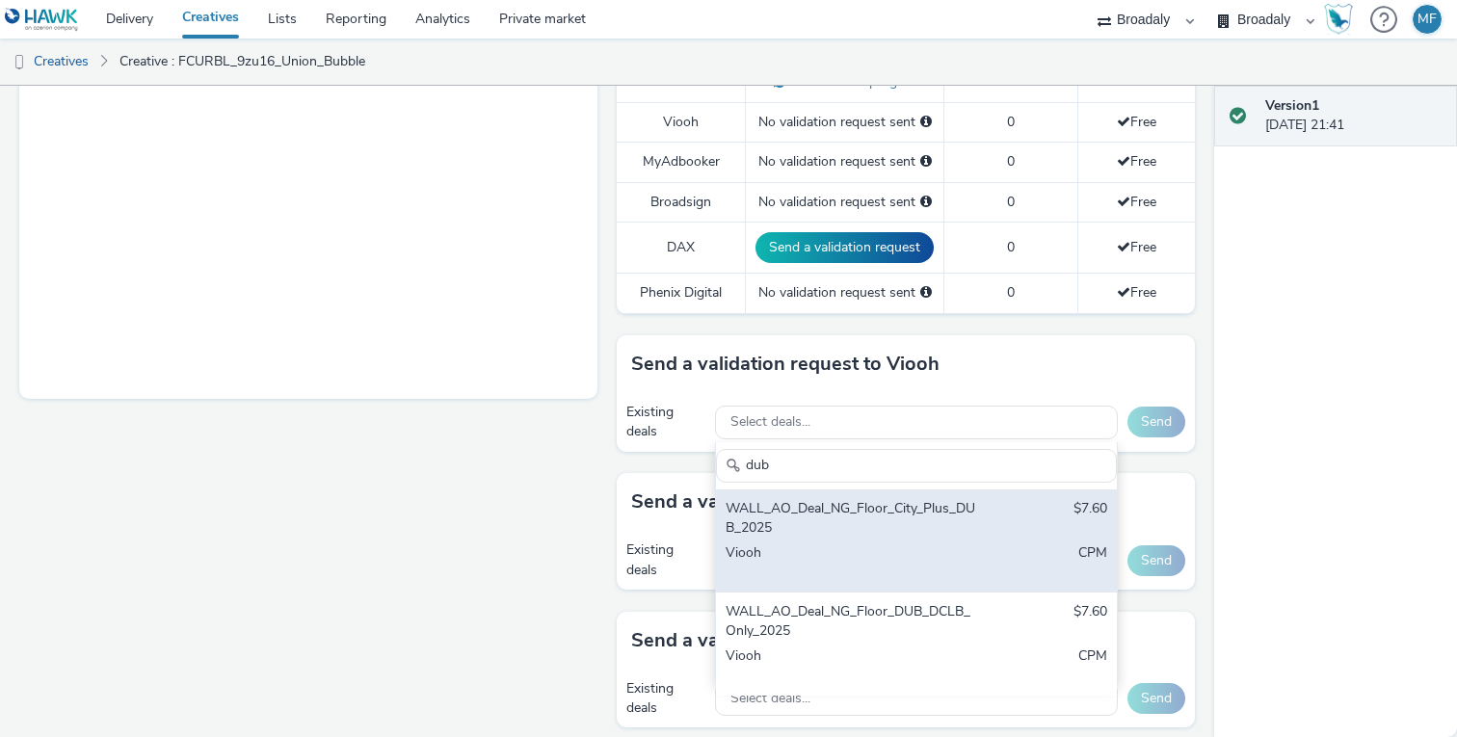
scroll to position [633, 0]
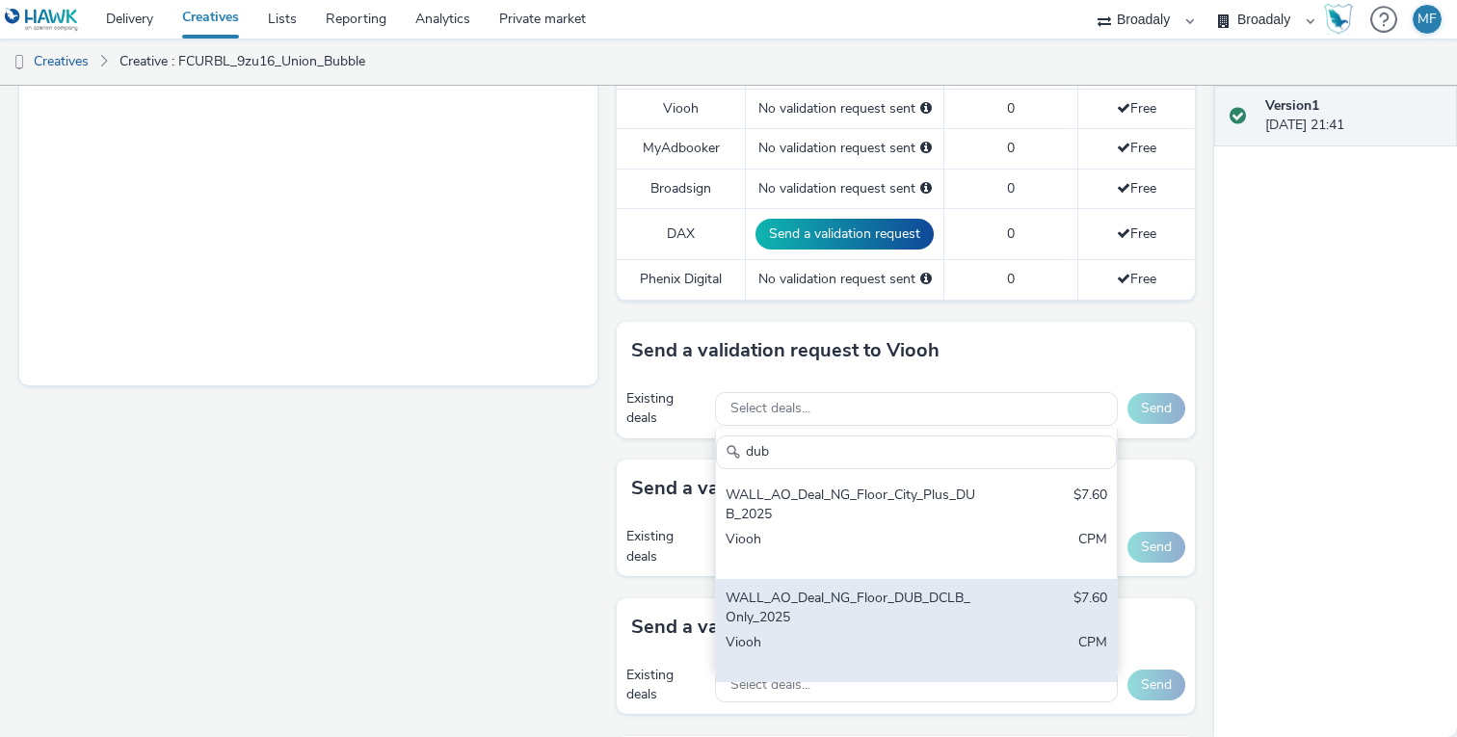
type input "dub"
click at [850, 619] on div "WALL_AO_Deal_NG_Floor_DUB_DCLB_Only_2025" at bounding box center [852, 609] width 252 height 40
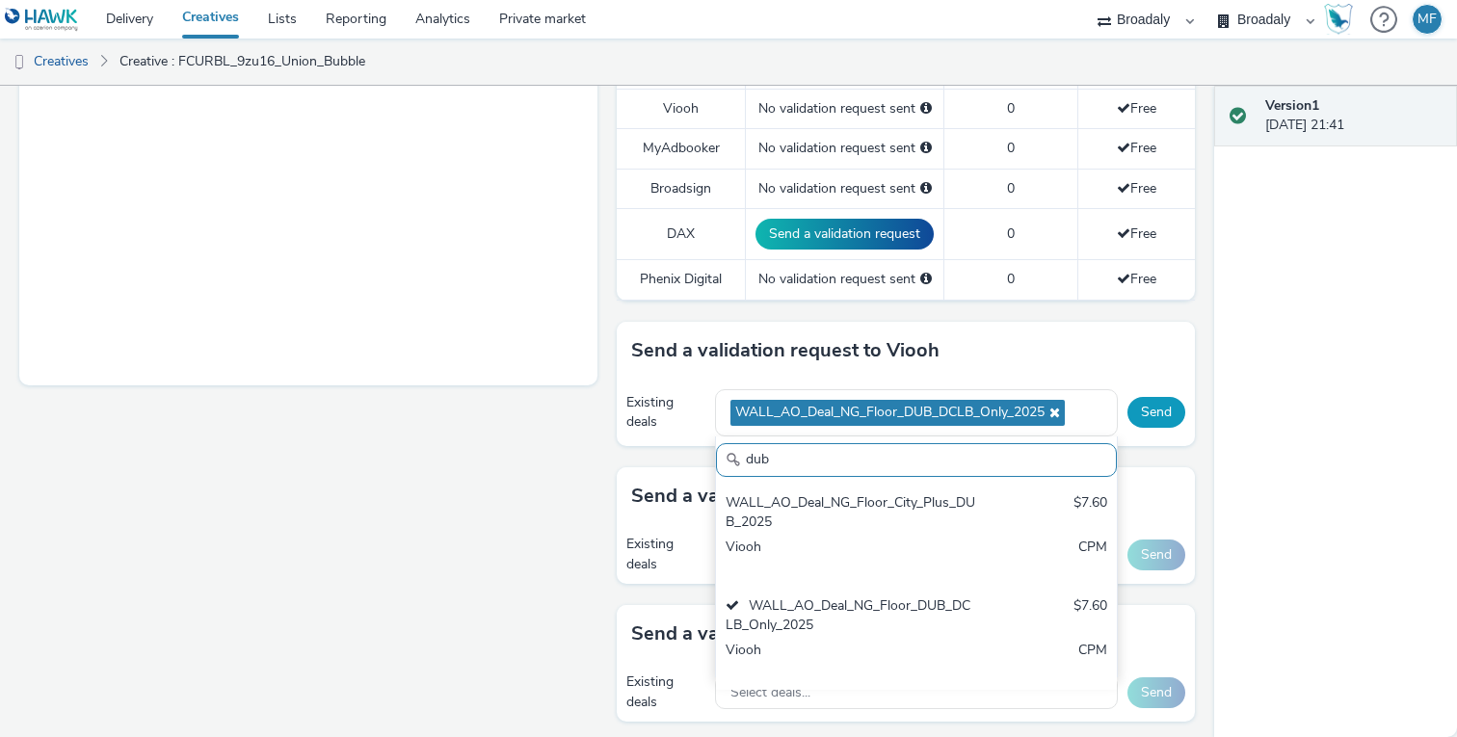
click at [1165, 425] on button "Send" at bounding box center [1157, 412] width 58 height 31
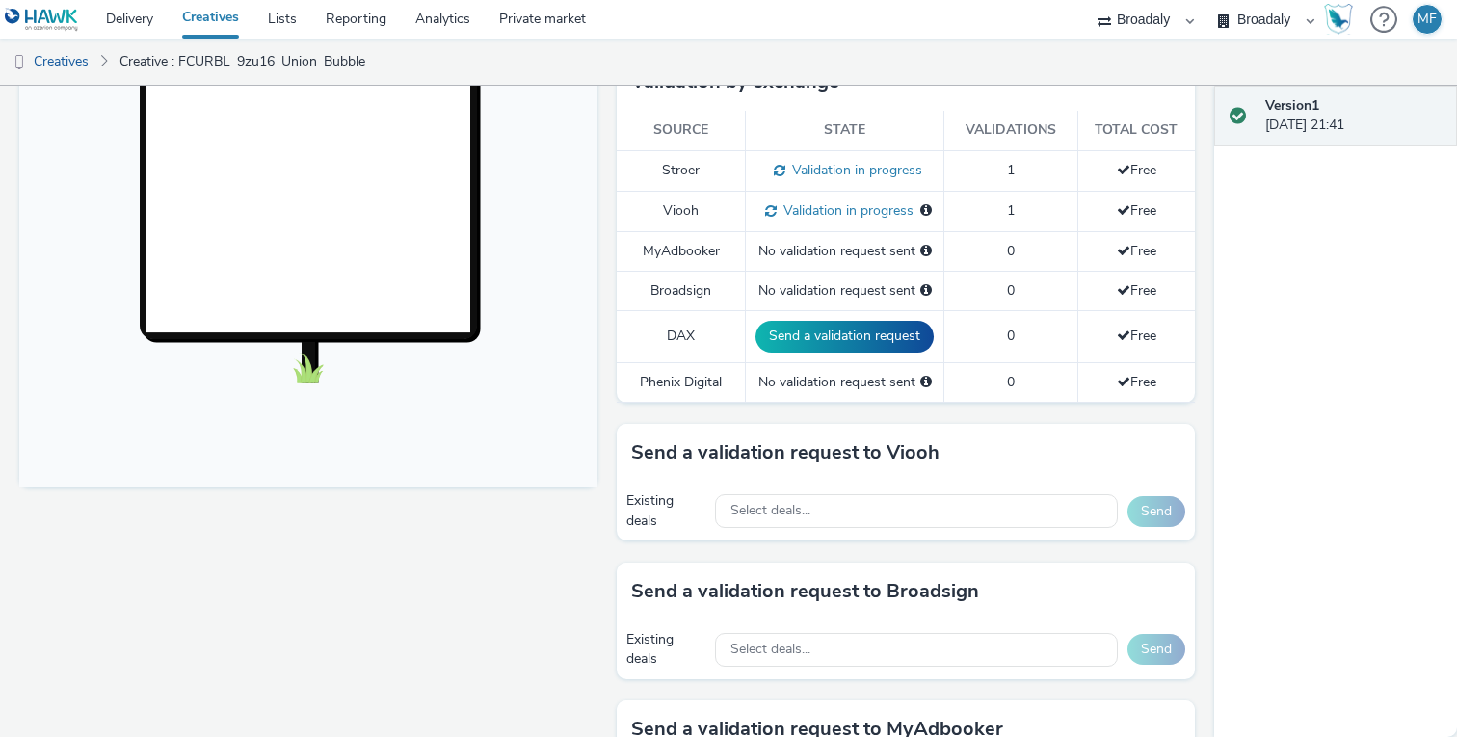
scroll to position [0, 0]
click at [515, 25] on link "Private market" at bounding box center [543, 19] width 116 height 39
